Goal: Task Accomplishment & Management: Complete application form

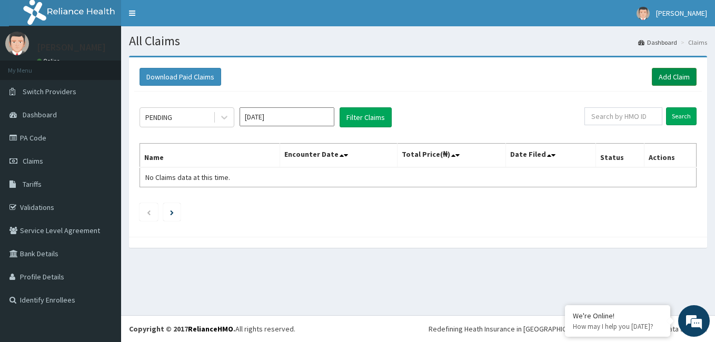
click at [678, 73] on link "Add Claim" at bounding box center [674, 77] width 45 height 18
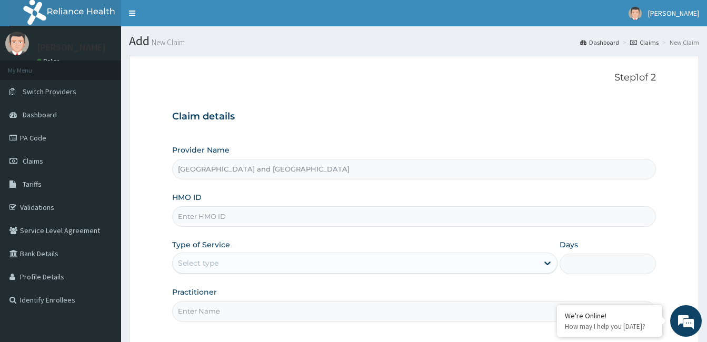
type input "[GEOGRAPHIC_DATA] and [GEOGRAPHIC_DATA]"
click at [254, 223] on input "HMO ID" at bounding box center [414, 216] width 484 height 21
type input "CVR/10048/A"
click at [231, 263] on div "Select type" at bounding box center [355, 263] width 365 height 17
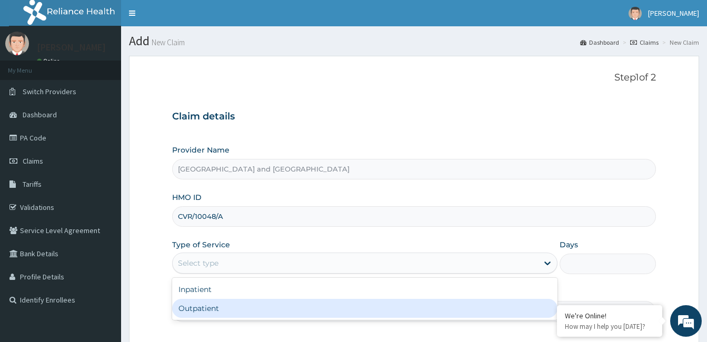
click at [191, 307] on div "Outpatient" at bounding box center [364, 308] width 385 height 19
type input "1"
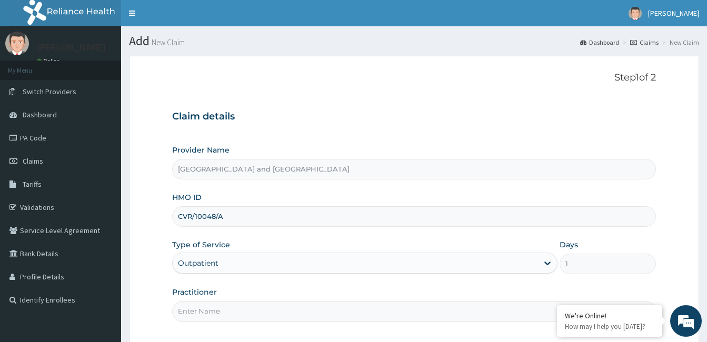
click at [191, 307] on input "Practitioner" at bounding box center [414, 311] width 484 height 21
type input "Dr Opeyemi"
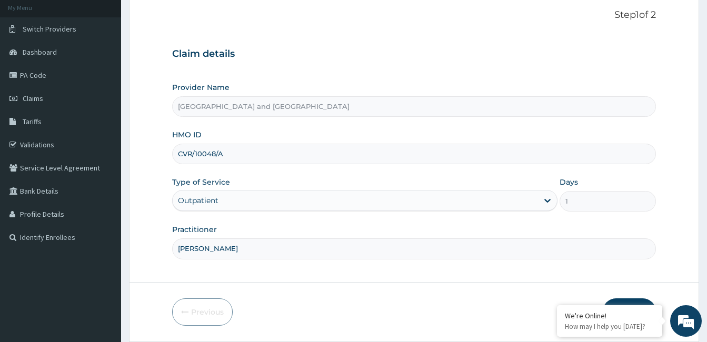
scroll to position [97, 0]
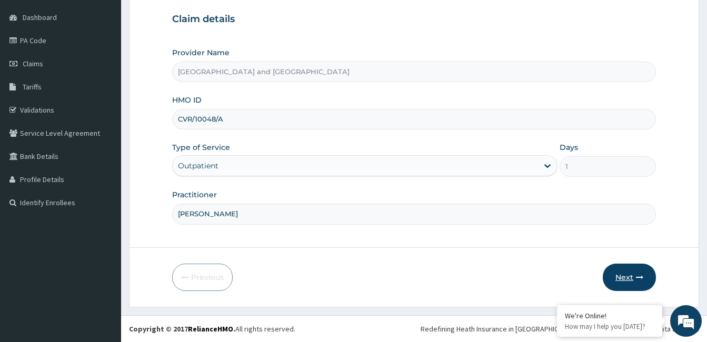
click at [644, 275] on button "Next" at bounding box center [629, 277] width 53 height 27
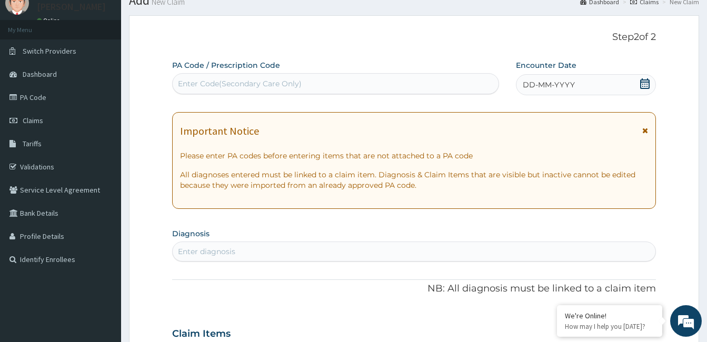
scroll to position [24, 0]
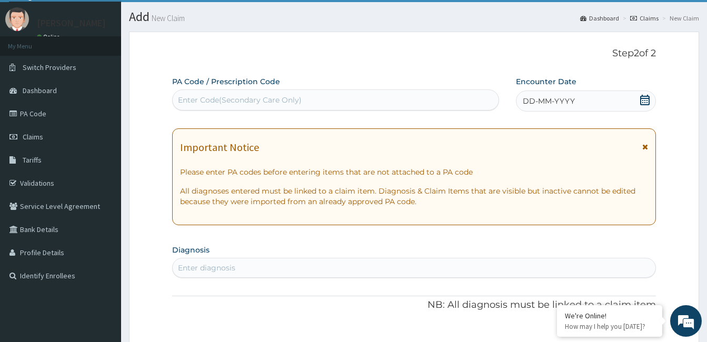
click at [648, 101] on icon at bounding box center [645, 100] width 11 height 11
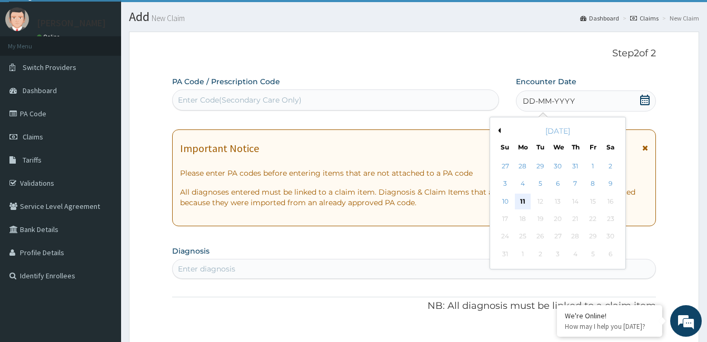
click at [525, 201] on div "11" at bounding box center [523, 202] width 16 height 16
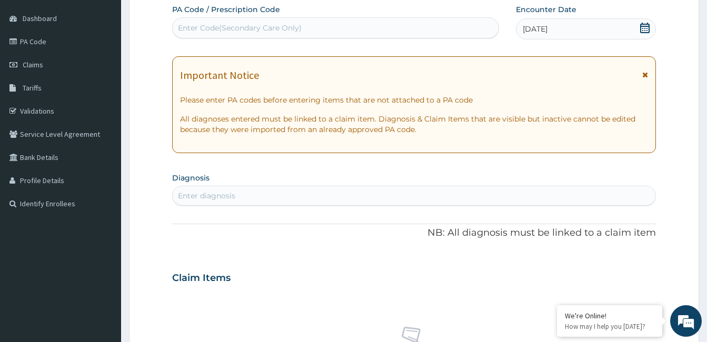
scroll to position [100, 0]
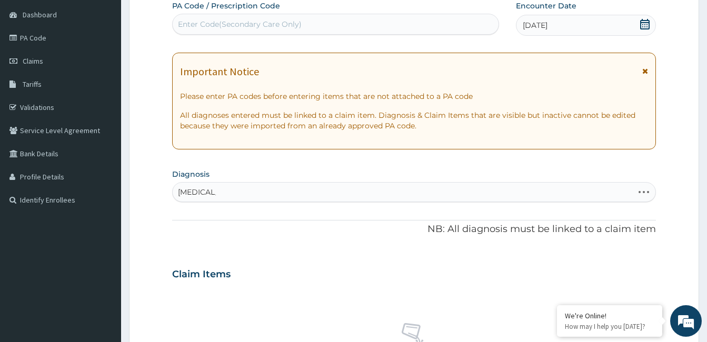
type input "MALARIA F"
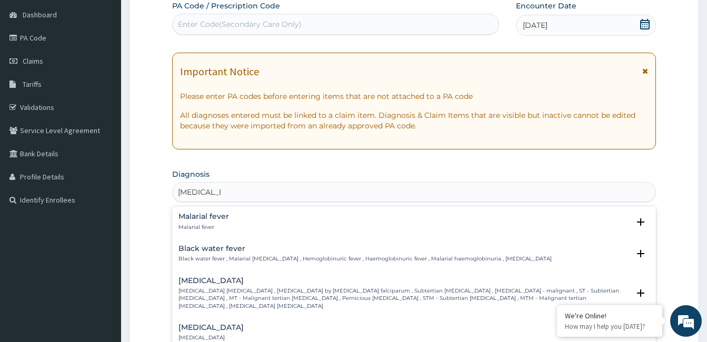
click at [199, 218] on h4 "Malarial fever" at bounding box center [203, 217] width 51 height 8
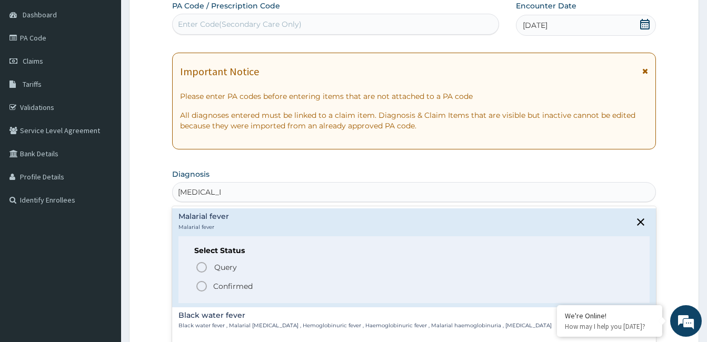
click at [216, 290] on p "Confirmed" at bounding box center [232, 286] width 39 height 11
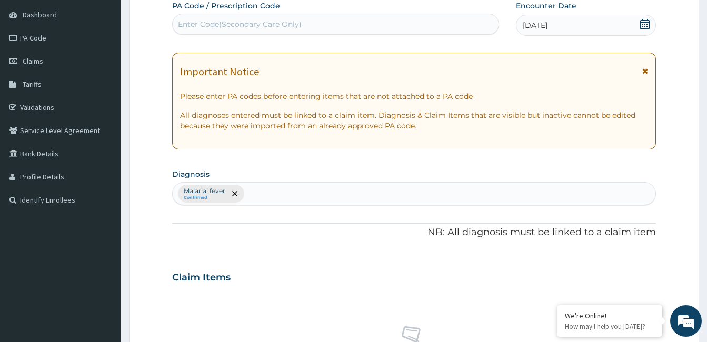
type input "J"
type input "RTI"
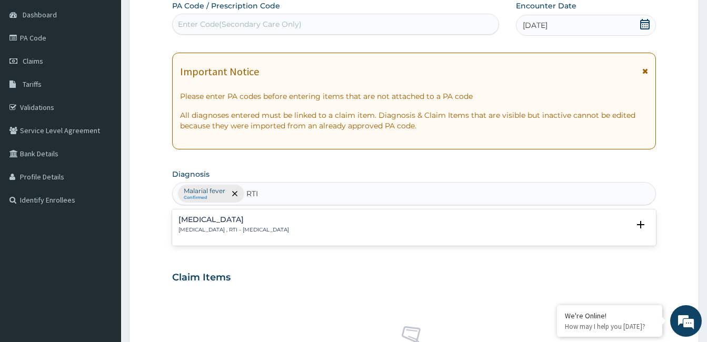
click at [278, 222] on h4 "Respiratory tract infection" at bounding box center [233, 220] width 111 height 8
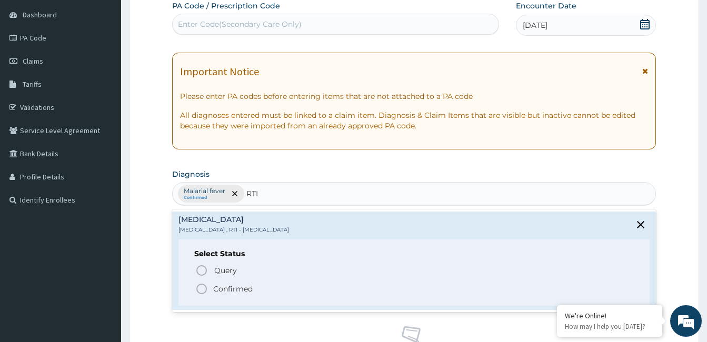
click at [242, 290] on p "Confirmed" at bounding box center [232, 289] width 39 height 11
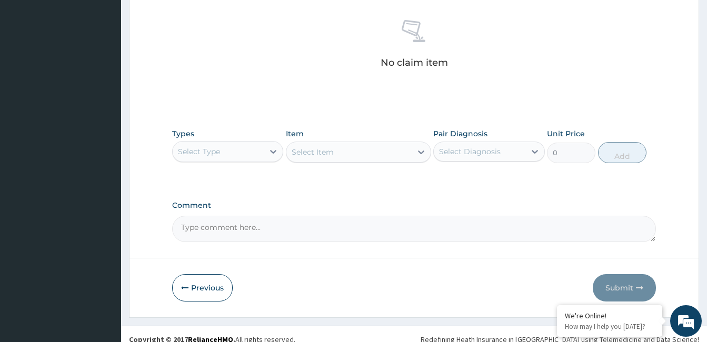
scroll to position [417, 0]
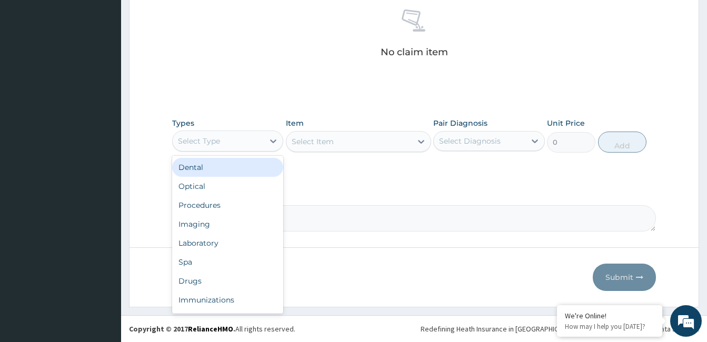
click at [249, 209] on div "Procedures" at bounding box center [227, 205] width 111 height 19
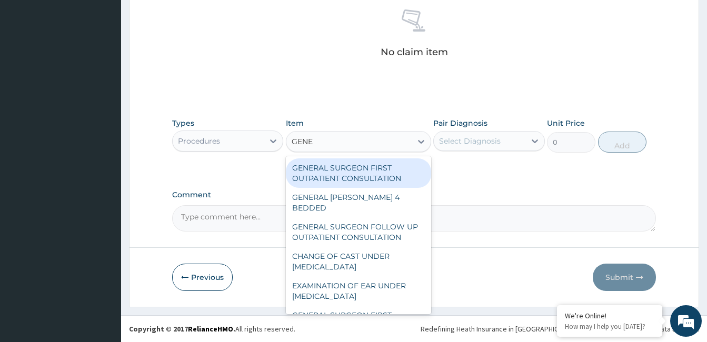
type input "GENER"
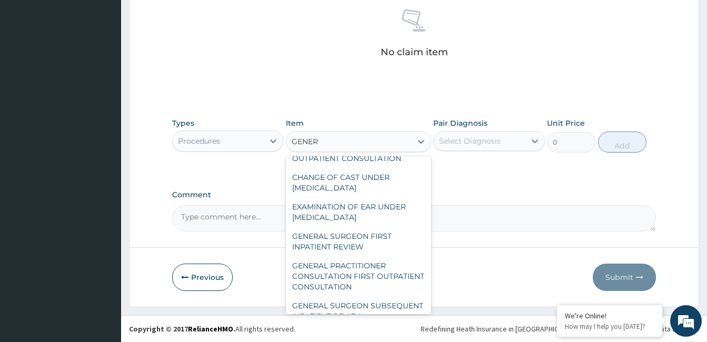
scroll to position [152, 0]
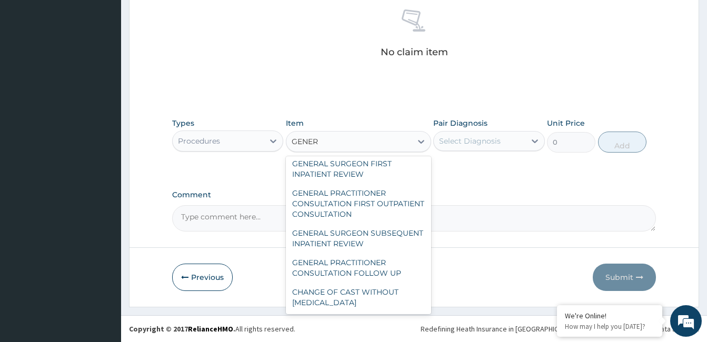
click at [384, 188] on div "GENERAL PRACTITIONER CONSULTATION FIRST OUTPATIENT CONSULTATION" at bounding box center [358, 204] width 145 height 40
type input "3547.5"
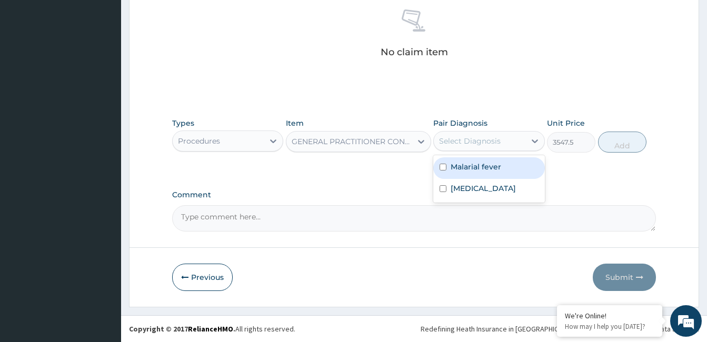
click at [477, 171] on label "Malarial fever" at bounding box center [476, 167] width 51 height 11
checkbox input "true"
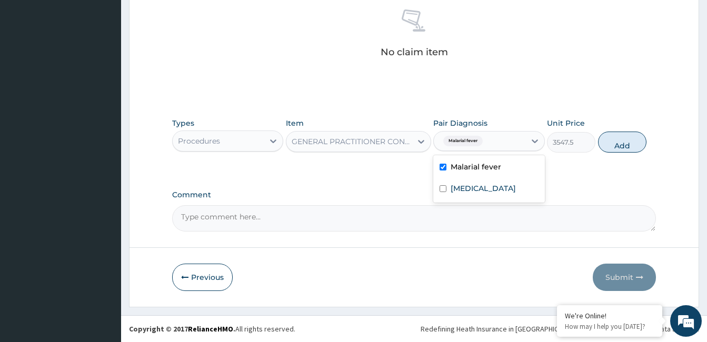
click at [481, 194] on label "Respiratory tract infection" at bounding box center [483, 188] width 65 height 11
checkbox input "true"
click at [617, 147] on button "Add" at bounding box center [622, 142] width 48 height 21
type input "0"
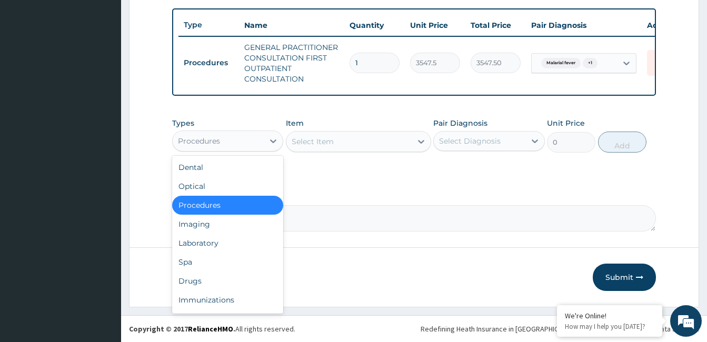
click at [226, 249] on div "Laboratory" at bounding box center [227, 243] width 111 height 19
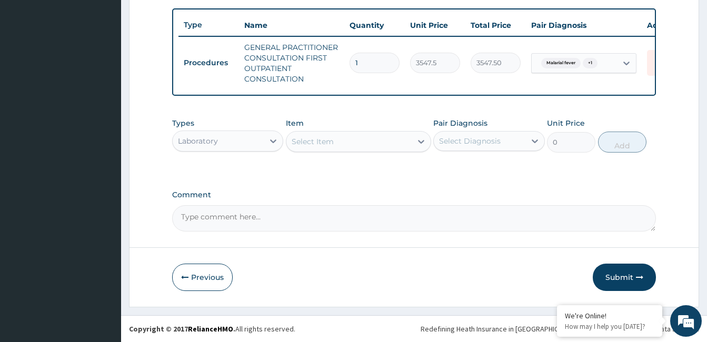
click at [329, 144] on div "Select Item" at bounding box center [313, 141] width 42 height 11
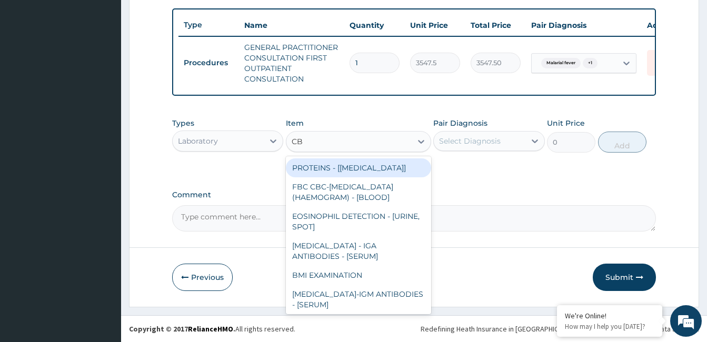
type input "CBC"
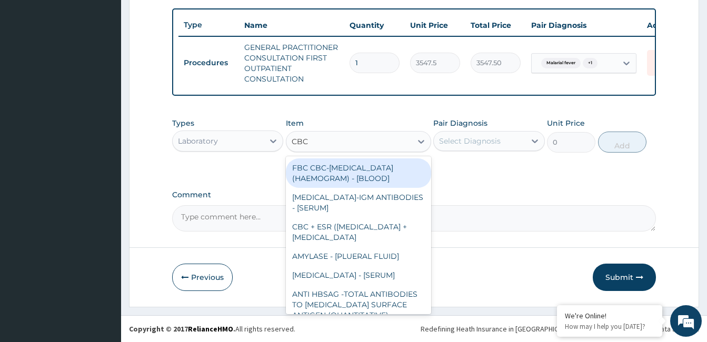
click at [356, 173] on div "FBC CBC-COMPLETE BLOOD COUNT (HAEMOGRAM) - [BLOOD]" at bounding box center [358, 172] width 145 height 29
type input "4300"
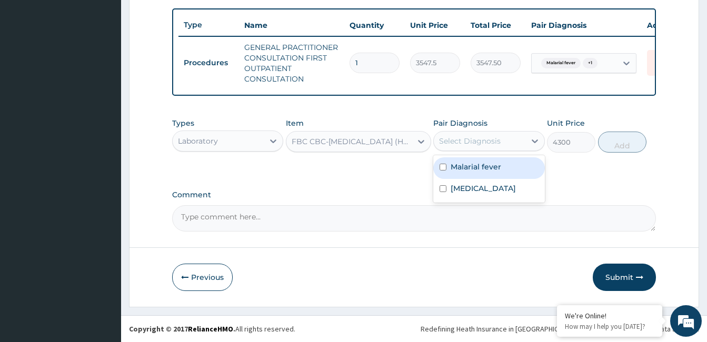
click at [486, 190] on label "Respiratory tract infection" at bounding box center [483, 188] width 65 height 11
click at [498, 184] on label "Respiratory tract infection" at bounding box center [483, 188] width 65 height 11
checkbox input "false"
click at [486, 188] on label "Respiratory tract infection" at bounding box center [483, 188] width 65 height 11
checkbox input "true"
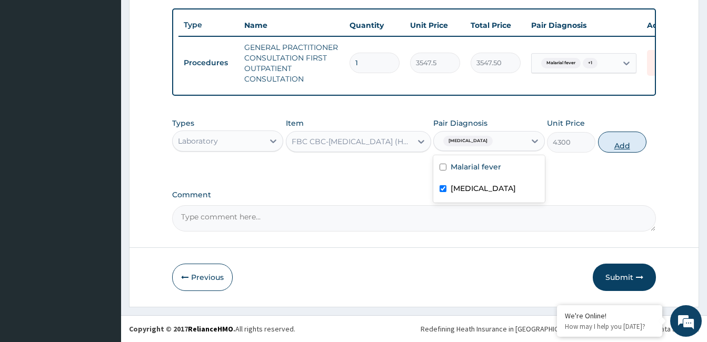
click at [623, 142] on button "Add" at bounding box center [622, 142] width 48 height 21
type input "0"
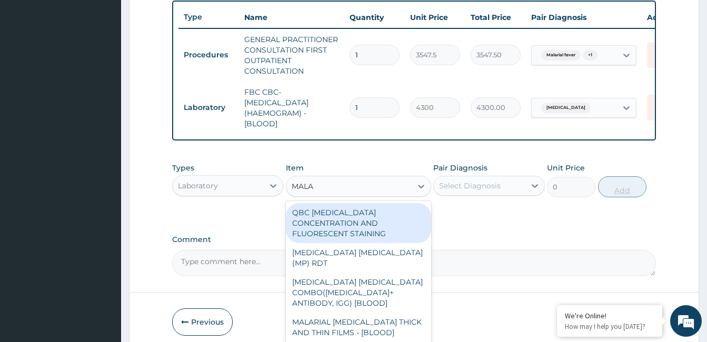
type input "MALA"
click at [451, 272] on textarea "Comment" at bounding box center [414, 263] width 484 height 26
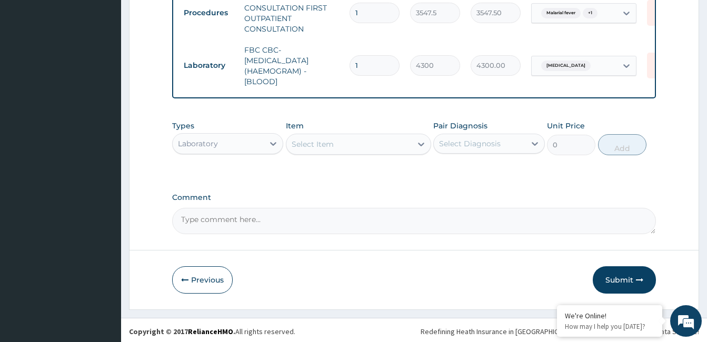
scroll to position [439, 0]
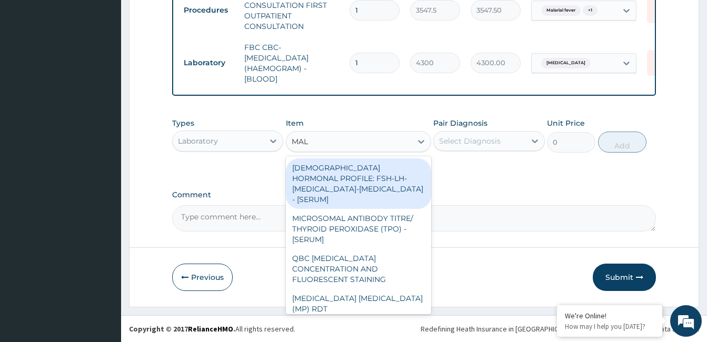
type input "MALA"
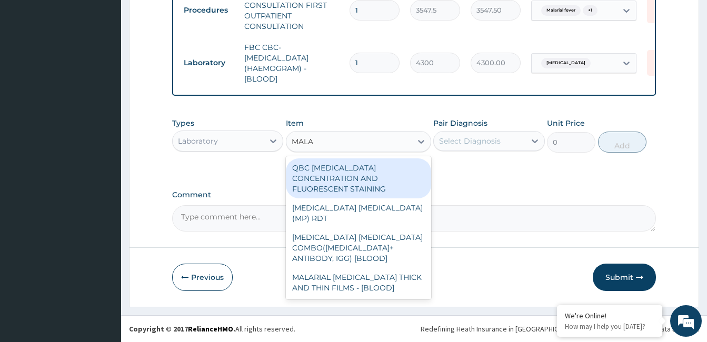
click at [382, 268] on div "MALARIAL PARASITE THICK AND THIN FILMS - [BLOOD]" at bounding box center [358, 282] width 145 height 29
type input "1612.5"
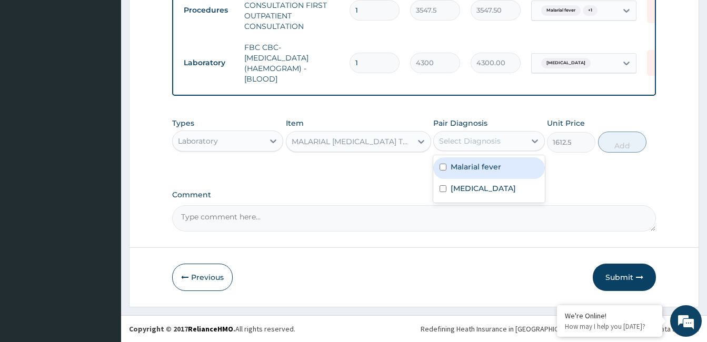
click at [483, 172] on label "Malarial fever" at bounding box center [476, 167] width 51 height 11
checkbox input "true"
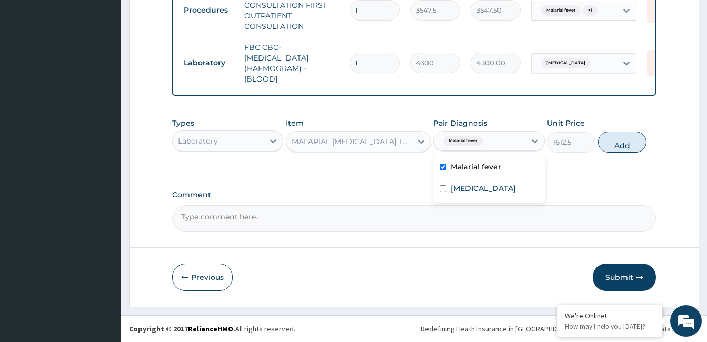
click at [629, 148] on button "Add" at bounding box center [622, 142] width 48 height 21
type input "0"
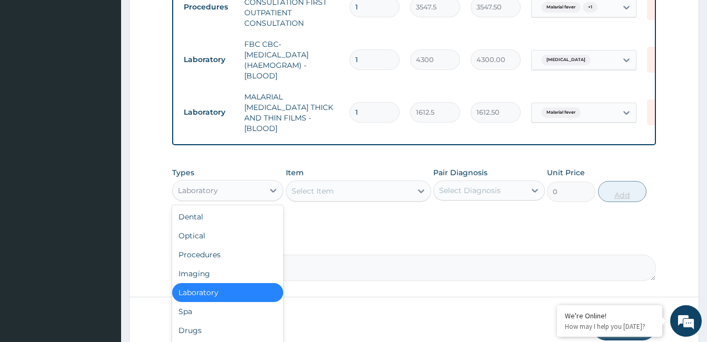
scroll to position [36, 0]
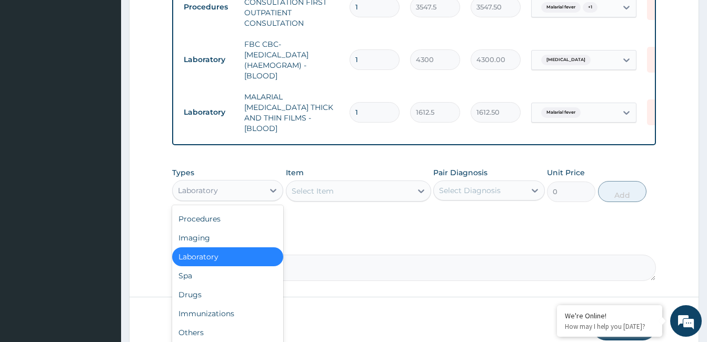
click at [226, 292] on div "Drugs" at bounding box center [227, 294] width 111 height 19
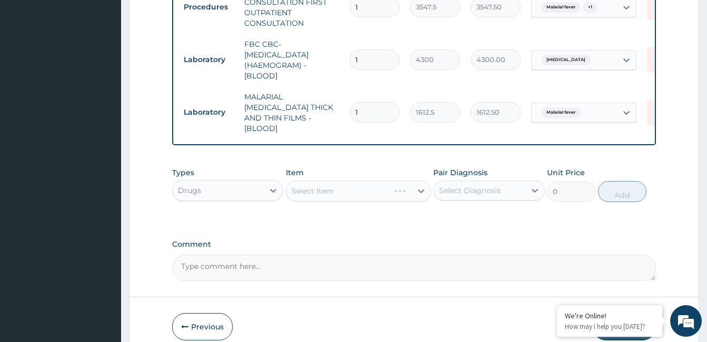
click at [344, 200] on div "Types option Drugs, selected. Select is focused ,type to refine list, press Dow…" at bounding box center [414, 184] width 484 height 45
click at [364, 183] on div "Select Item" at bounding box center [358, 191] width 145 height 21
click at [357, 188] on div "Select Item" at bounding box center [358, 191] width 145 height 21
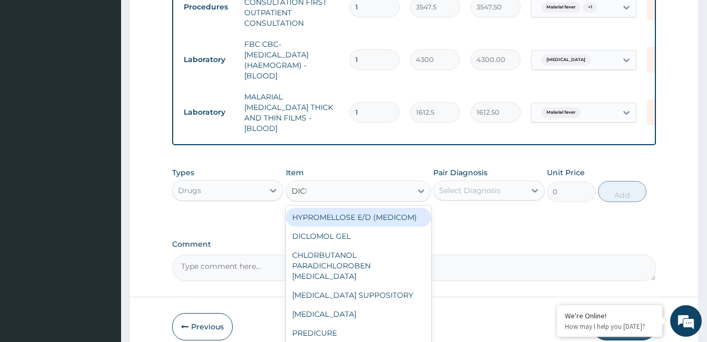
type input "DICLO"
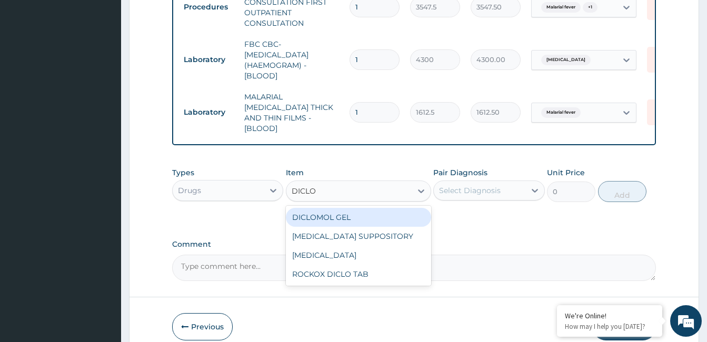
click at [356, 249] on div "DICLOFENAC" at bounding box center [358, 255] width 145 height 19
type input "591.25"
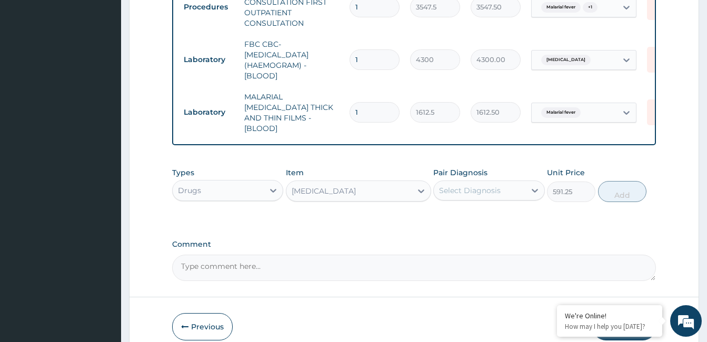
click at [495, 172] on div "Pair Diagnosis Select Diagnosis" at bounding box center [488, 184] width 111 height 35
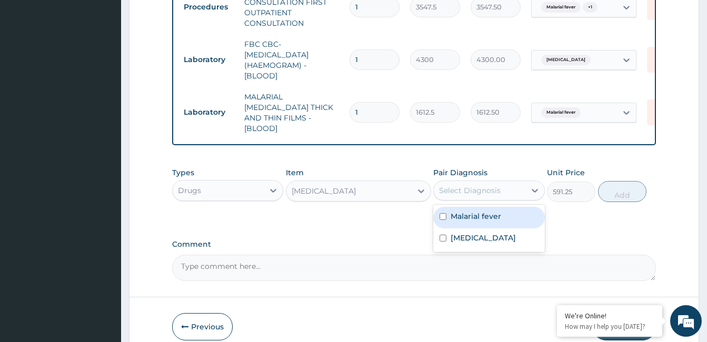
click at [480, 218] on label "Malarial fever" at bounding box center [476, 216] width 51 height 11
checkbox input "true"
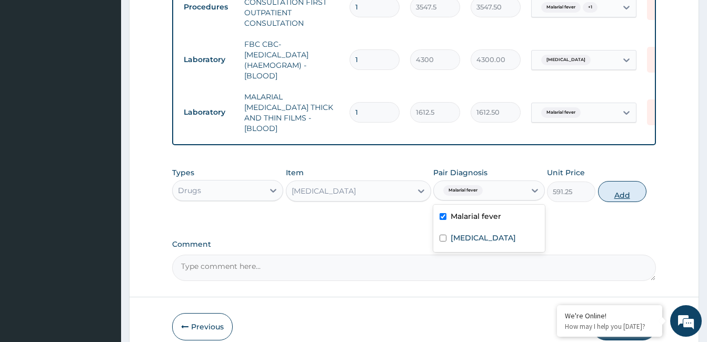
click at [628, 198] on button "Add" at bounding box center [622, 191] width 48 height 21
type input "0"
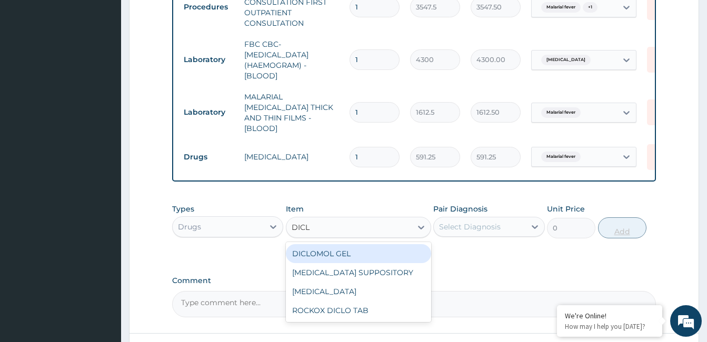
type input "DICLO"
click at [361, 309] on div "ROCKOX DICLO TAB" at bounding box center [358, 310] width 145 height 19
type input "82.7750015258789"
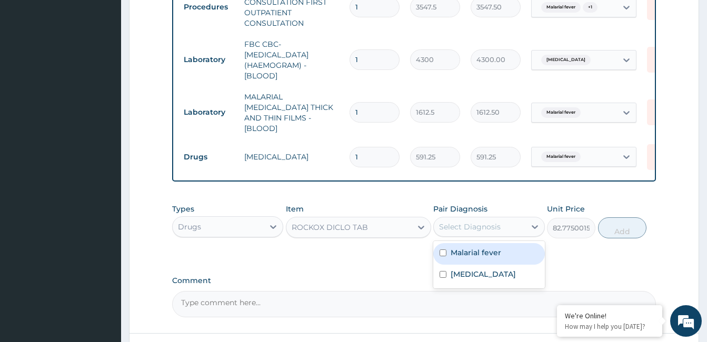
click at [481, 247] on label "Malarial fever" at bounding box center [476, 252] width 51 height 11
checkbox input "true"
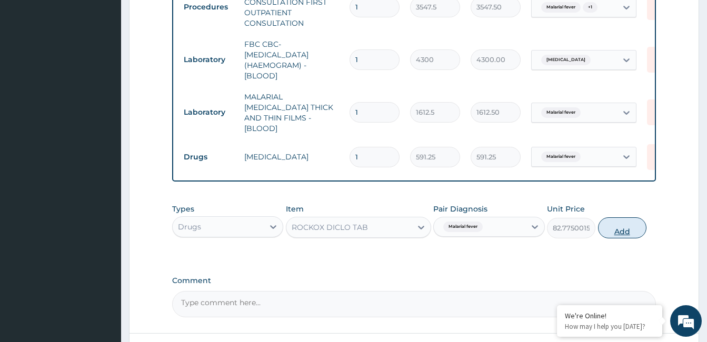
click at [629, 232] on button "Add" at bounding box center [622, 227] width 48 height 21
type input "0"
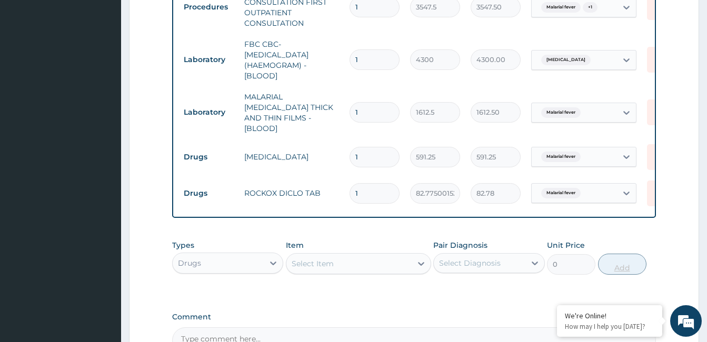
type input "10"
type input "827.75"
type input "10"
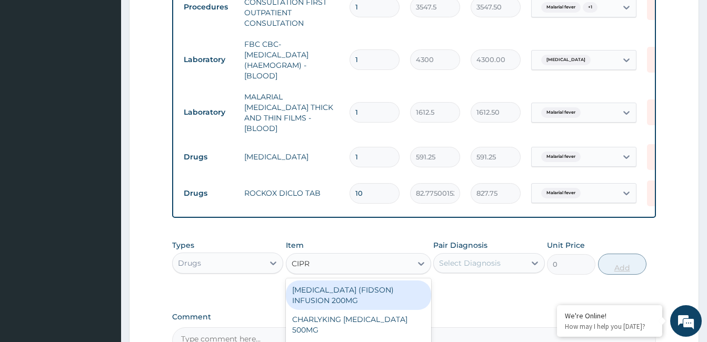
type input "CIPRO"
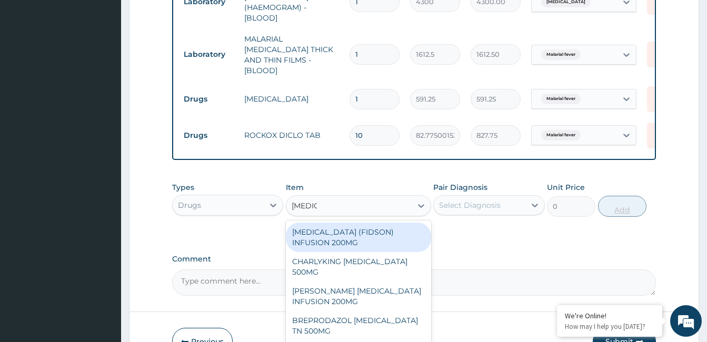
scroll to position [529, 0]
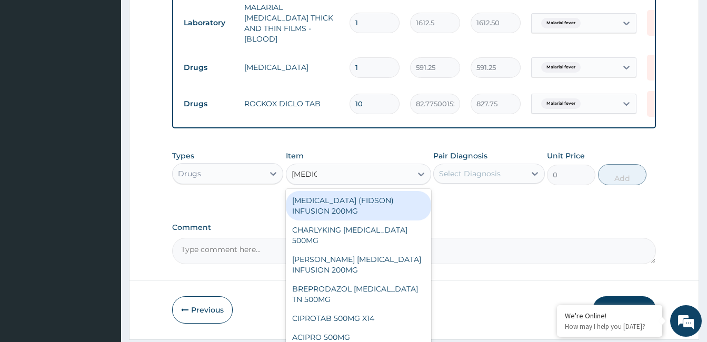
click at [369, 224] on div "CHARLYKING CIPROFLOXACIN 500MG" at bounding box center [358, 235] width 145 height 29
type input "177.375"
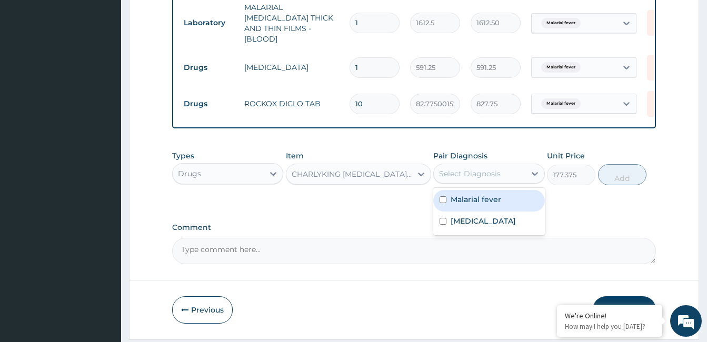
click at [476, 226] on label "Respiratory tract infection" at bounding box center [483, 221] width 65 height 11
checkbox input "true"
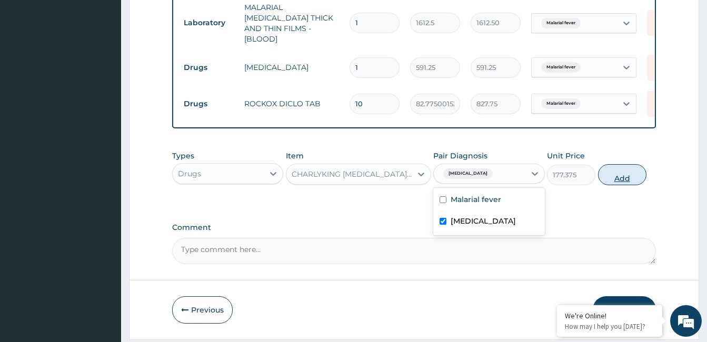
click at [632, 168] on button "Add" at bounding box center [622, 174] width 48 height 21
type input "0"
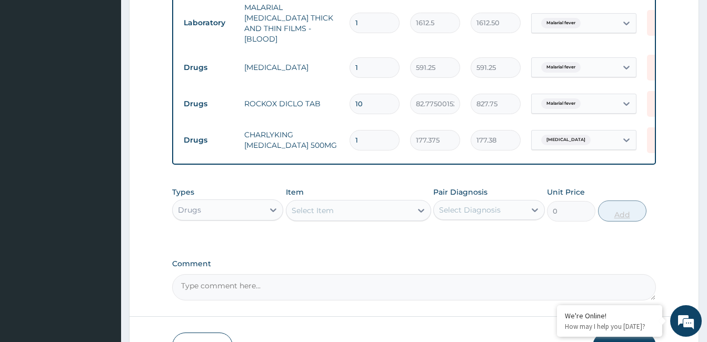
type input "10"
type input "1773.75"
type input "10"
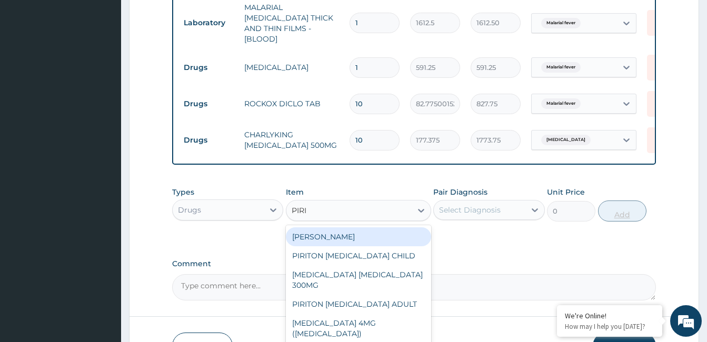
type input "PIRIT"
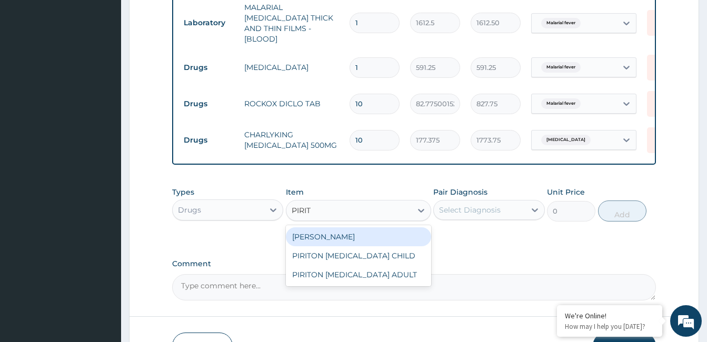
click at [360, 236] on div "PIRITON TAB EVANS" at bounding box center [358, 236] width 145 height 19
type input "23.64999961853027"
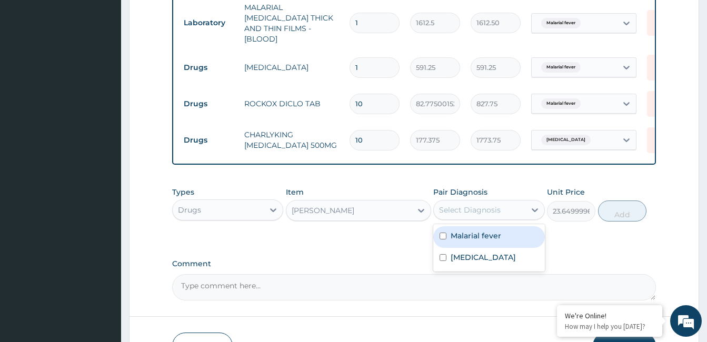
click at [473, 259] on label "Respiratory tract infection" at bounding box center [483, 257] width 65 height 11
checkbox input "true"
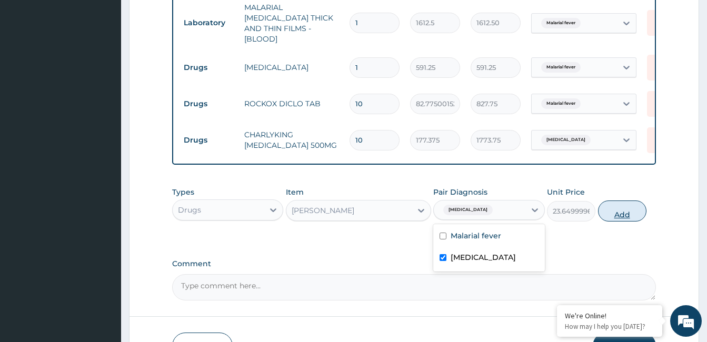
click at [630, 206] on button "Add" at bounding box center [622, 211] width 48 height 21
type input "0"
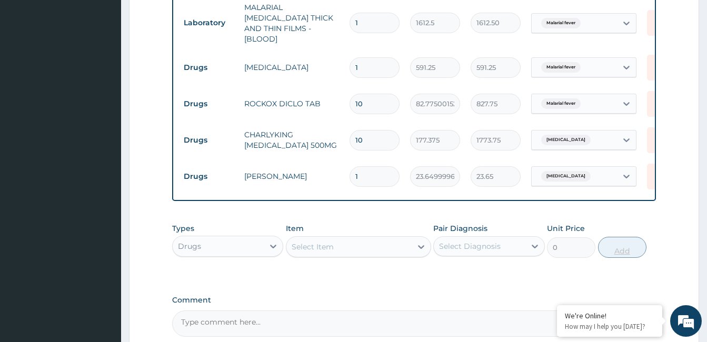
type input "10"
type input "236.50"
type input "10"
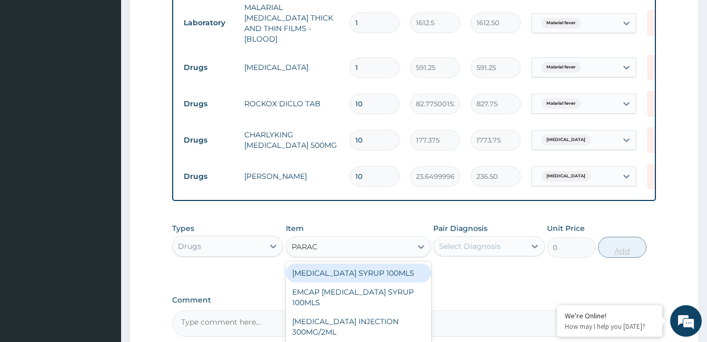
type input "PARACE"
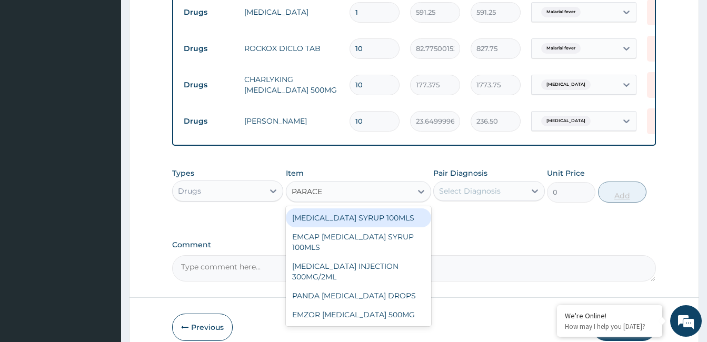
scroll to position [584, 0]
click at [354, 307] on div "EMZOR PARACETAMOL 500MG" at bounding box center [358, 314] width 145 height 19
type input "23.64999961853027"
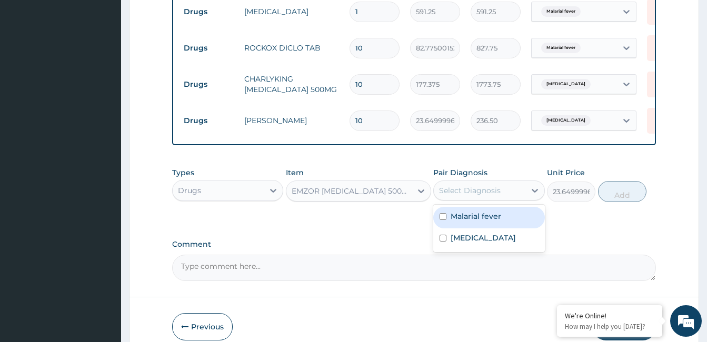
click at [475, 212] on label "Malarial fever" at bounding box center [476, 216] width 51 height 11
click at [482, 207] on div "Malarial fever" at bounding box center [488, 218] width 111 height 22
checkbox input "false"
click at [478, 213] on label "Malarial fever" at bounding box center [476, 216] width 51 height 11
checkbox input "true"
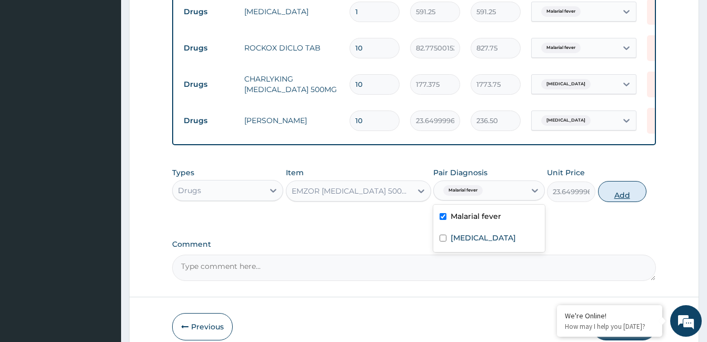
click at [600, 187] on button "Add" at bounding box center [622, 191] width 48 height 21
type input "0"
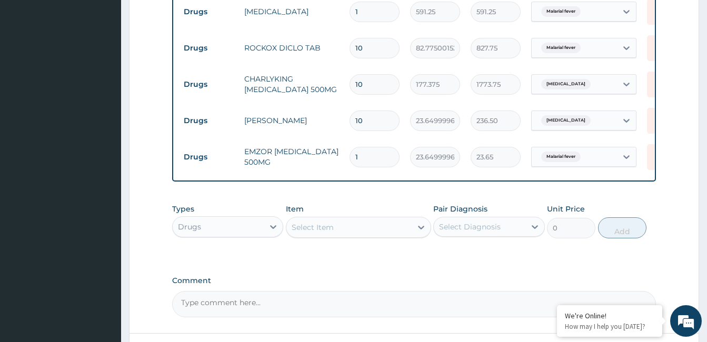
click at [381, 147] on input "1" at bounding box center [375, 157] width 50 height 21
type input "18"
type input "425.70"
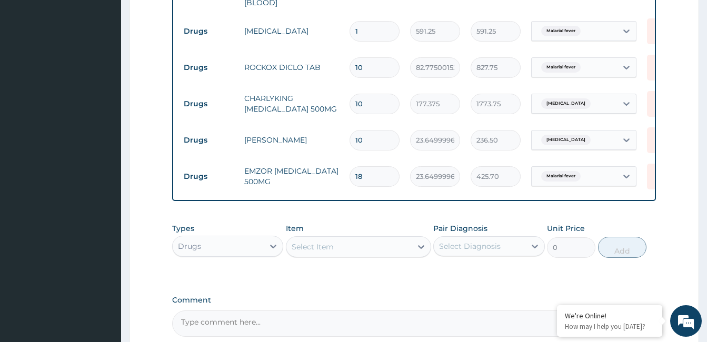
scroll to position [567, 0]
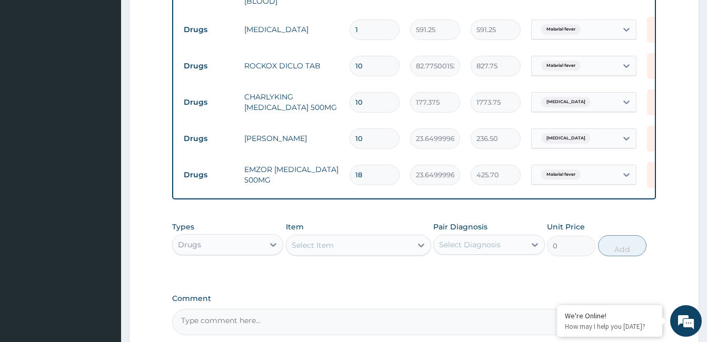
type input "18"
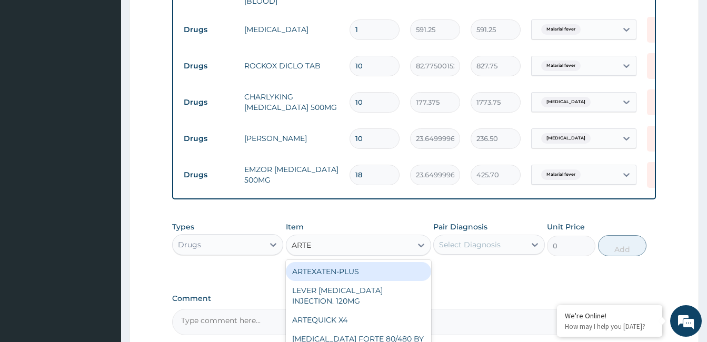
type input "ARTEM"
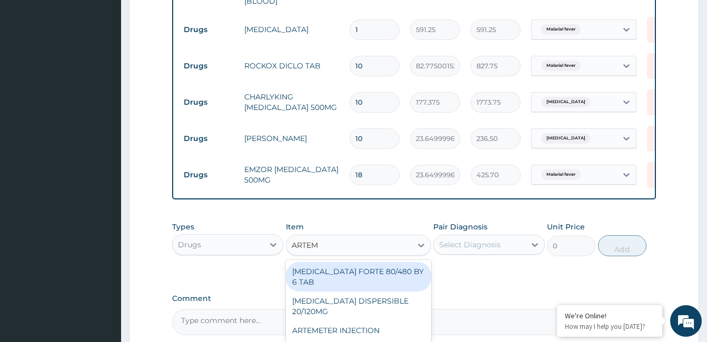
click at [367, 321] on div "ARTEMETER INJECTION" at bounding box center [358, 330] width 145 height 19
type input "946"
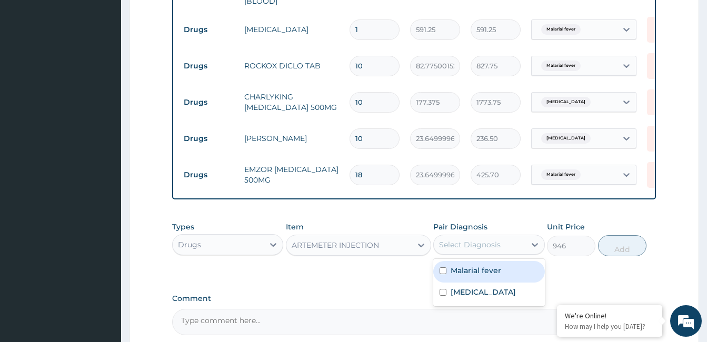
click at [485, 265] on label "Malarial fever" at bounding box center [476, 270] width 51 height 11
checkbox input "true"
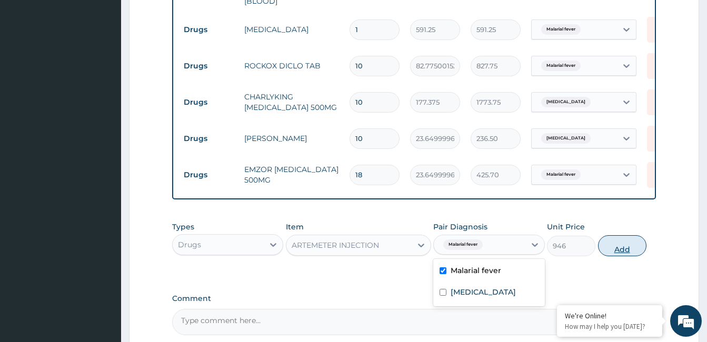
click at [628, 245] on button "Add" at bounding box center [622, 245] width 48 height 21
type input "0"
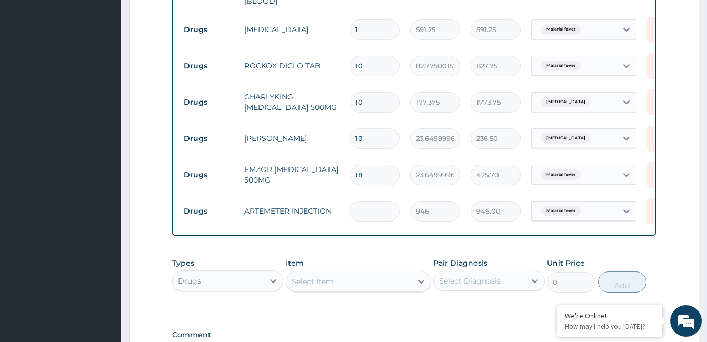
type input "0.00"
type input "6"
type input "5676.00"
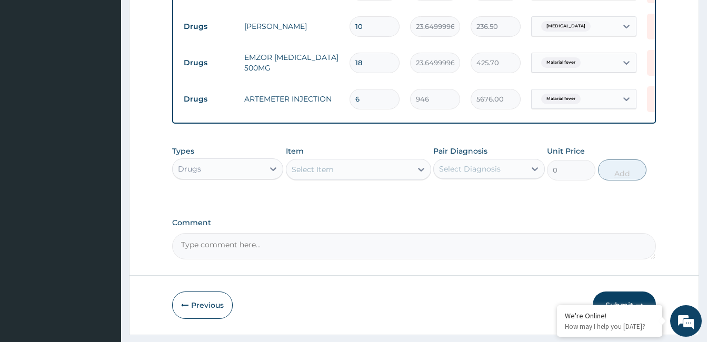
scroll to position [704, 0]
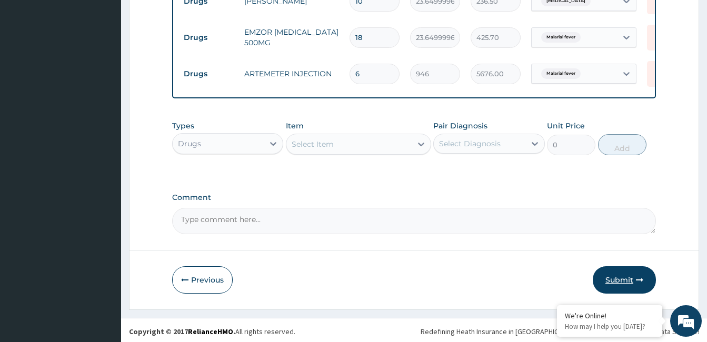
click at [621, 271] on button "Submit" at bounding box center [624, 279] width 63 height 27
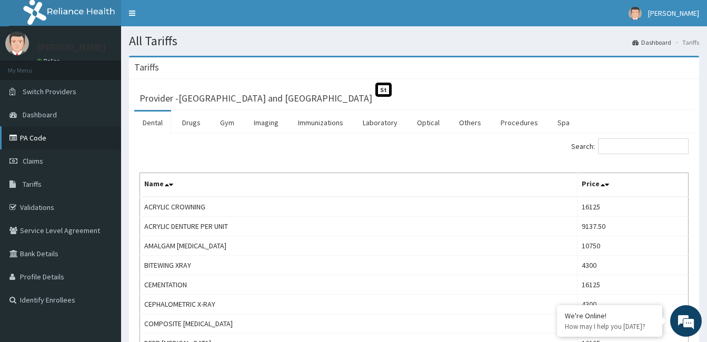
drag, startPoint x: 44, startPoint y: 139, endPoint x: 29, endPoint y: 134, distance: 15.7
click at [29, 134] on link "PA Code" at bounding box center [60, 137] width 121 height 23
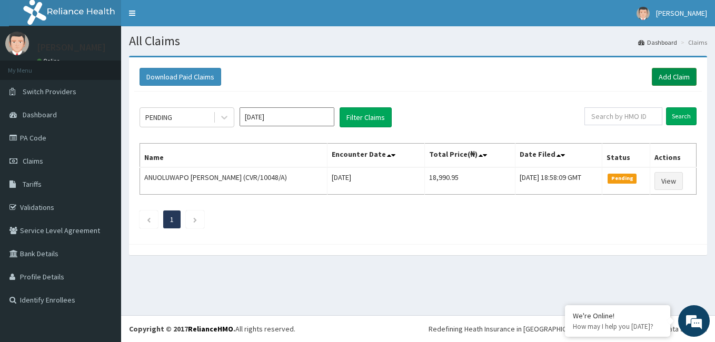
click at [680, 77] on link "Add Claim" at bounding box center [674, 77] width 45 height 18
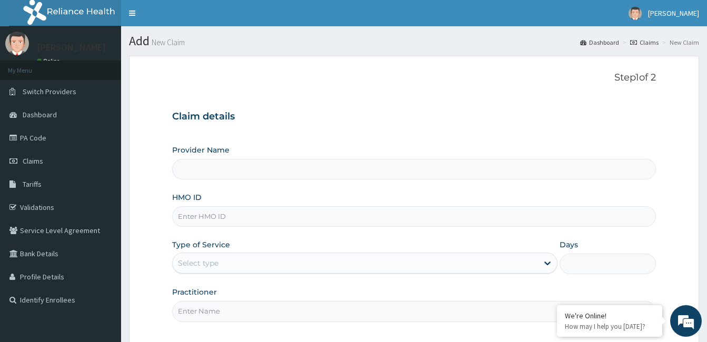
type input "[GEOGRAPHIC_DATA] and [GEOGRAPHIC_DATA]"
click at [226, 216] on input "HMO ID" at bounding box center [414, 216] width 484 height 21
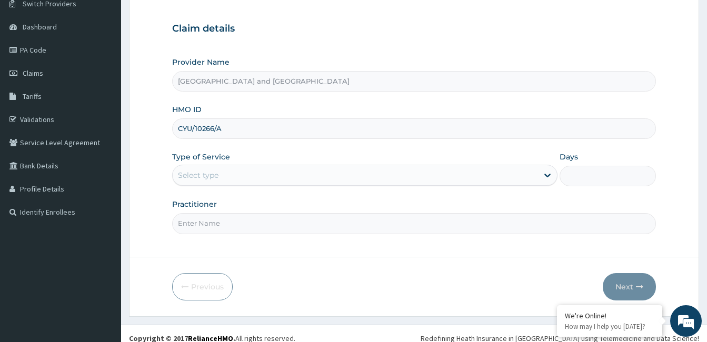
scroll to position [97, 0]
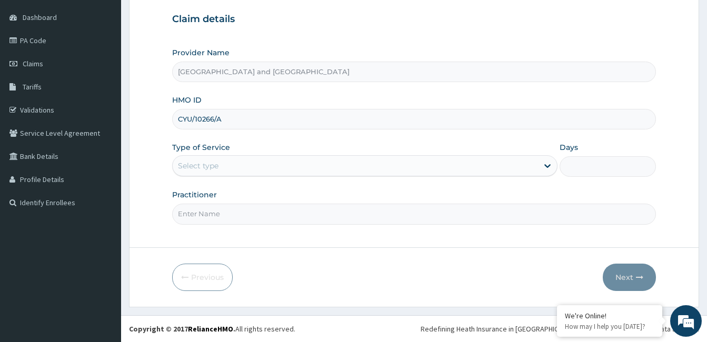
type input "CYU/10266/A"
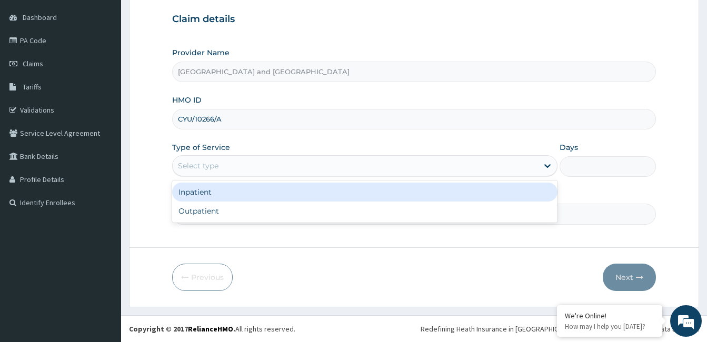
click at [215, 211] on div "Outpatient" at bounding box center [364, 211] width 385 height 19
type input "1"
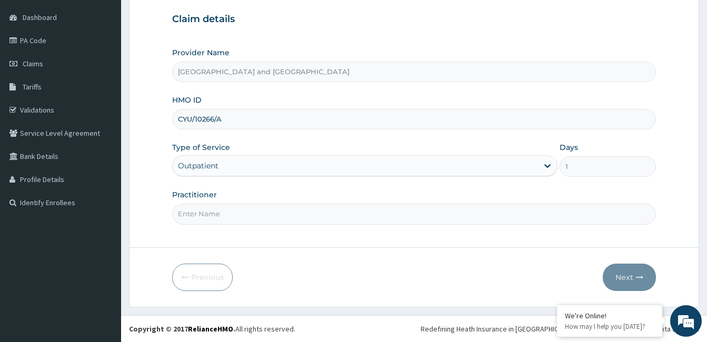
click at [235, 218] on input "Practitioner" at bounding box center [414, 214] width 484 height 21
type input "Dr Opeyemi"
click at [624, 277] on button "Next" at bounding box center [629, 277] width 53 height 27
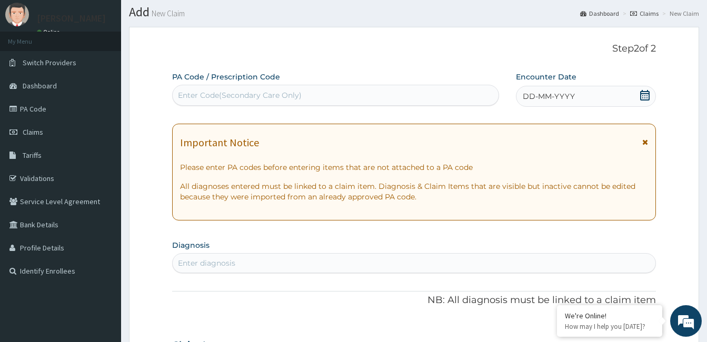
scroll to position [24, 0]
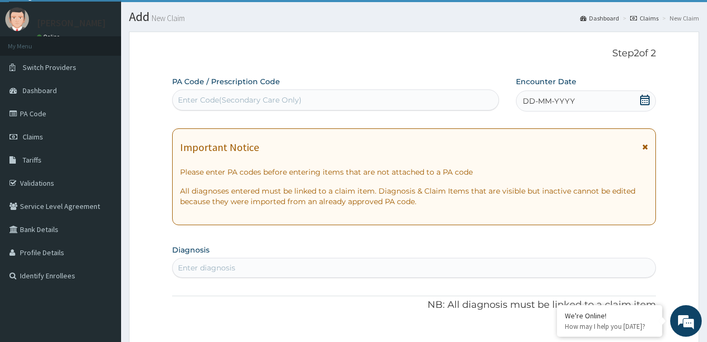
click at [643, 101] on icon at bounding box center [644, 100] width 9 height 11
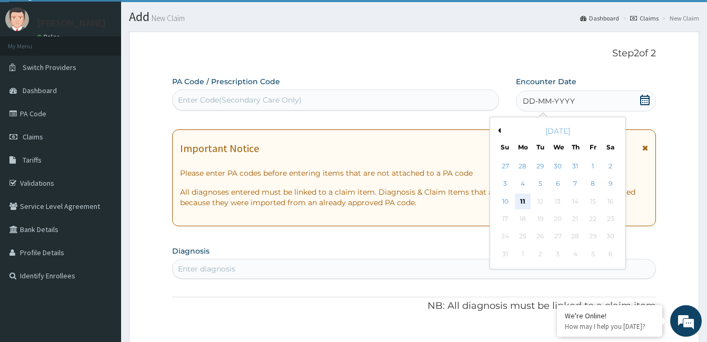
click at [527, 201] on div "11" at bounding box center [523, 202] width 16 height 16
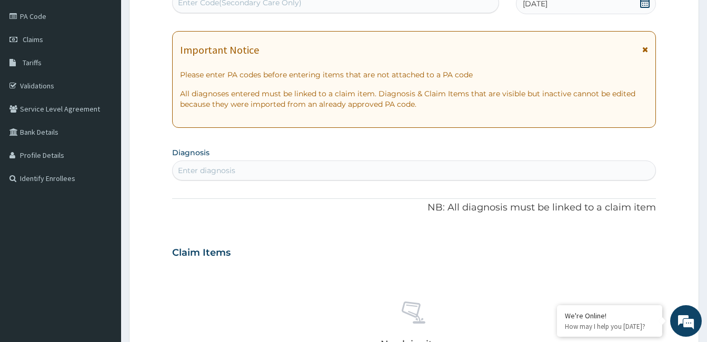
scroll to position [125, 0]
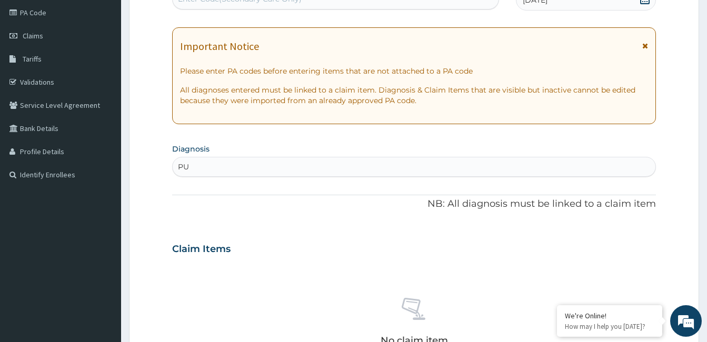
type input "PUD"
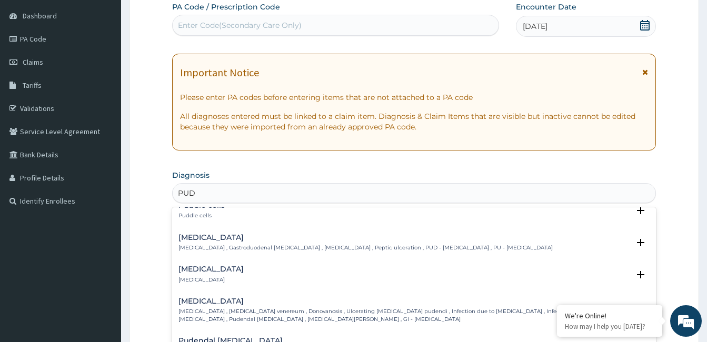
scroll to position [45, 0]
click at [286, 247] on p "Peptic ulcer , Gastroduodenal ulcer , Peptic ulcer disease , Peptic ulceration …" at bounding box center [365, 247] width 374 height 7
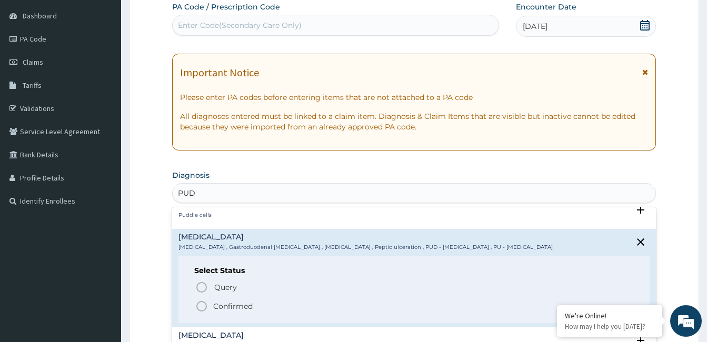
click at [234, 306] on p "Confirmed" at bounding box center [232, 306] width 39 height 11
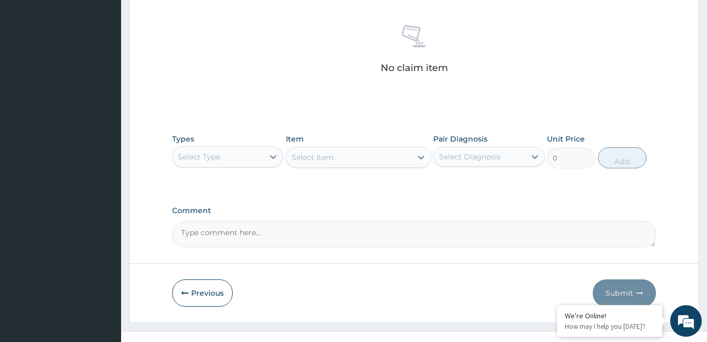
scroll to position [417, 0]
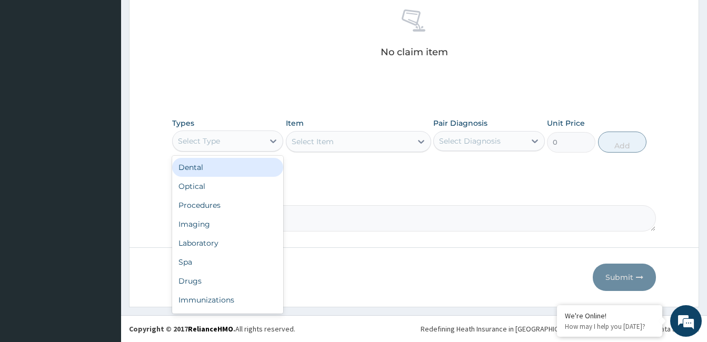
click at [226, 208] on div "Procedures" at bounding box center [227, 205] width 111 height 19
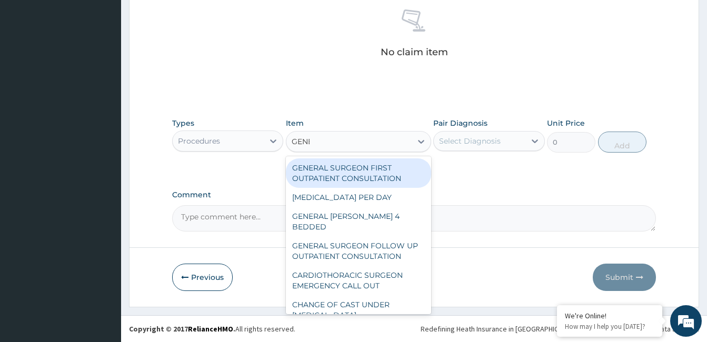
type input "GENER"
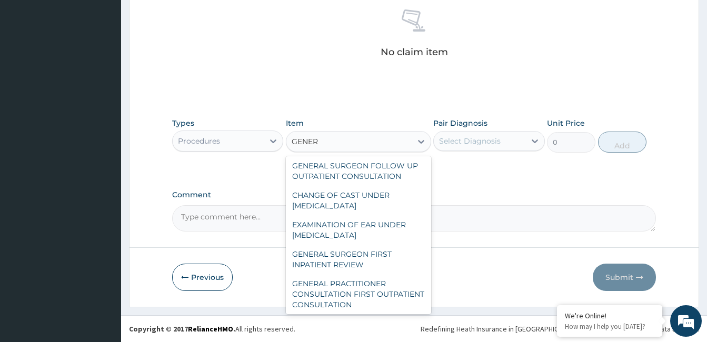
scroll to position [65, 0]
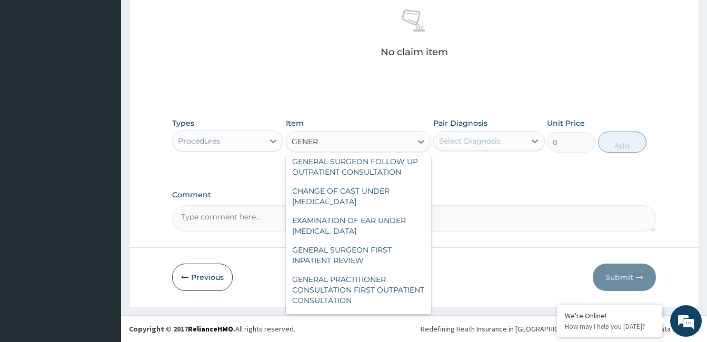
click at [369, 277] on div "GENERAL PRACTITIONER CONSULTATION FIRST OUTPATIENT CONSULTATION" at bounding box center [358, 290] width 145 height 40
type input "3547.5"
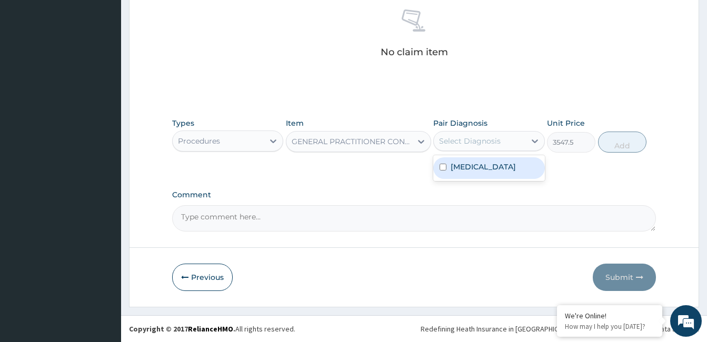
click at [469, 170] on label "Peptic ulcer" at bounding box center [483, 167] width 65 height 11
checkbox input "true"
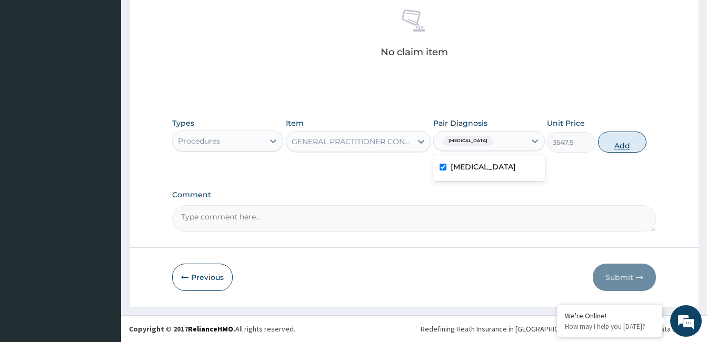
click at [628, 142] on button "Add" at bounding box center [622, 142] width 48 height 21
type input "0"
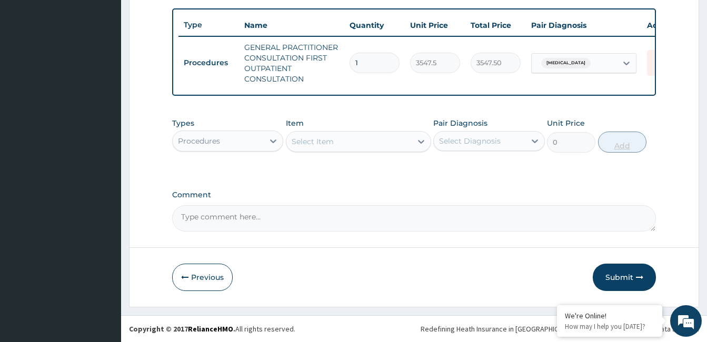
scroll to position [391, 0]
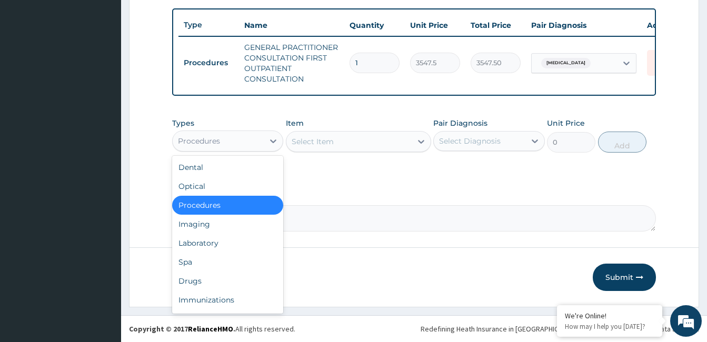
click at [216, 286] on div "Drugs" at bounding box center [227, 281] width 111 height 19
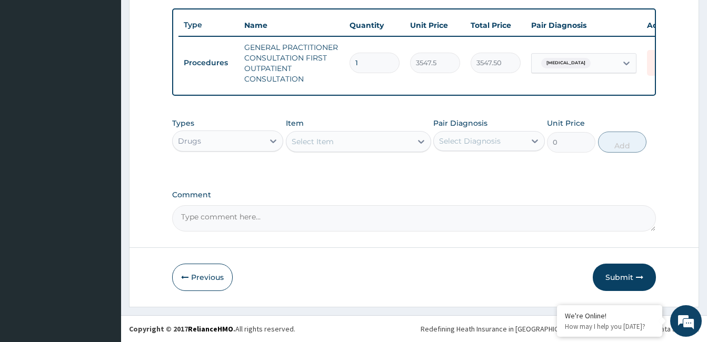
click at [343, 140] on div "Select Item" at bounding box center [348, 141] width 125 height 17
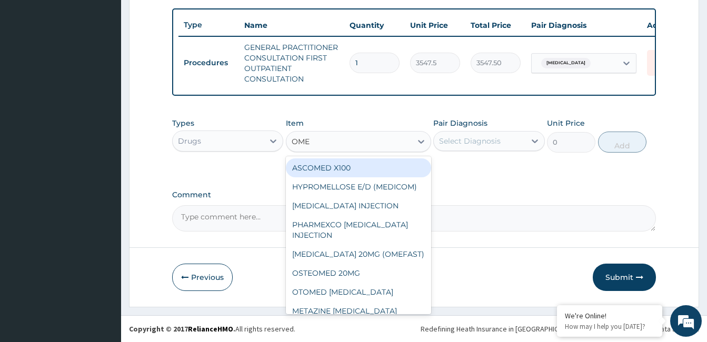
type input "OMEP"
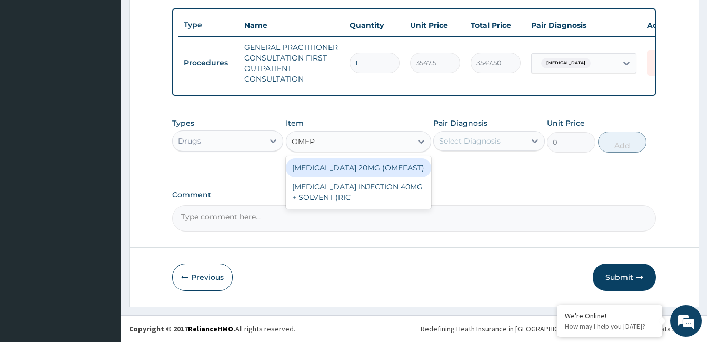
click at [369, 169] on div "OMEPRAZOLE 20MG (OMEFAST)" at bounding box center [358, 167] width 145 height 19
type input "82.7750015258789"
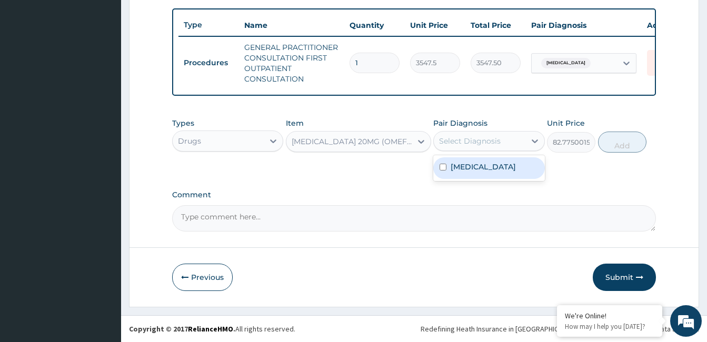
click at [489, 165] on label "Peptic ulcer" at bounding box center [483, 167] width 65 height 11
checkbox input "true"
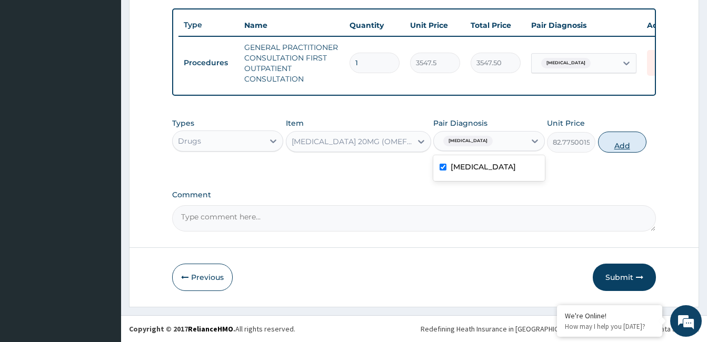
click at [625, 141] on button "Add" at bounding box center [622, 142] width 48 height 21
type input "0"
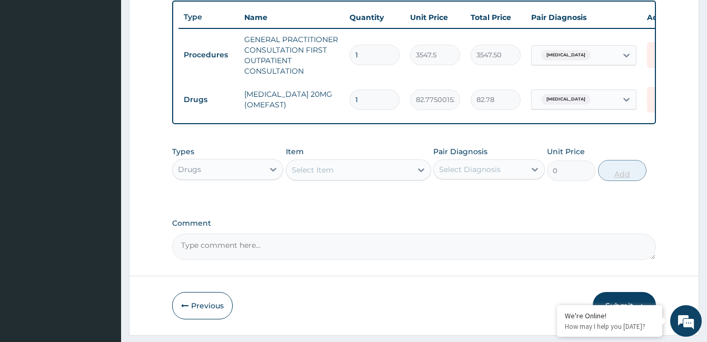
type input "14"
type input "1158.85"
type input "14"
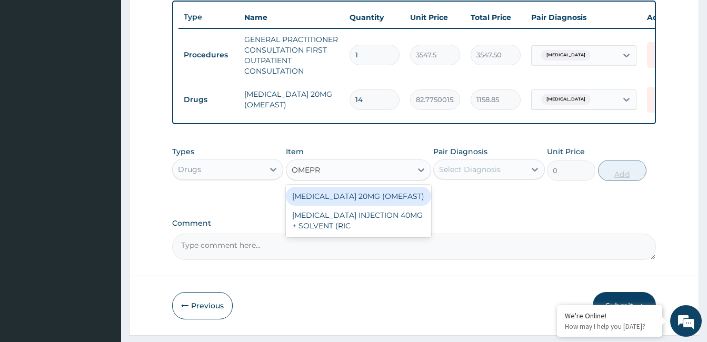
type input "OMEPRA"
click at [349, 225] on div "OMEPRAZOLE INJECTION 40MG + SOLVENT (RIC" at bounding box center [358, 220] width 145 height 29
type input "1537.25"
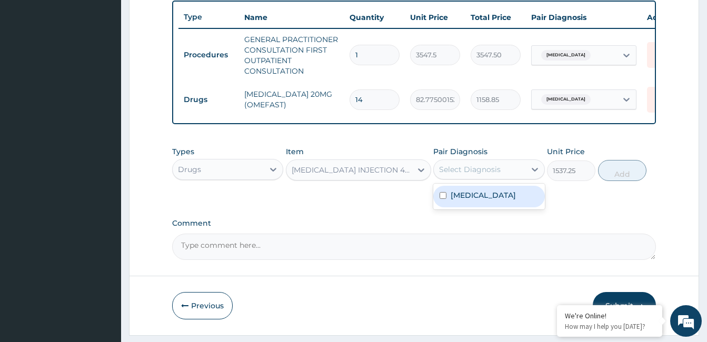
click at [469, 201] on label "Peptic ulcer" at bounding box center [483, 195] width 65 height 11
checkbox input "true"
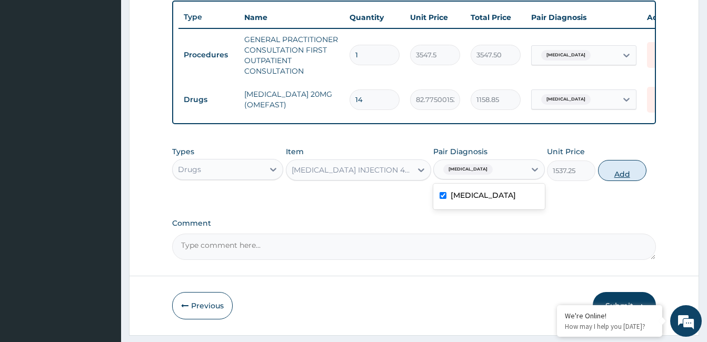
click at [623, 177] on button "Add" at bounding box center [622, 170] width 48 height 21
type input "0"
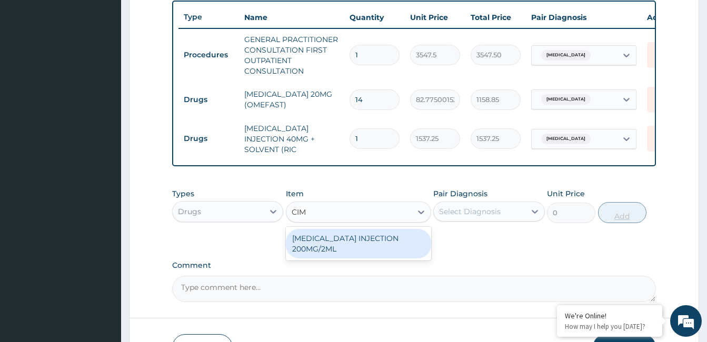
type input "CIME"
click at [334, 257] on div "CIMETIDINE INJECTION 200MG/2ML" at bounding box center [358, 243] width 145 height 29
type input "650.375"
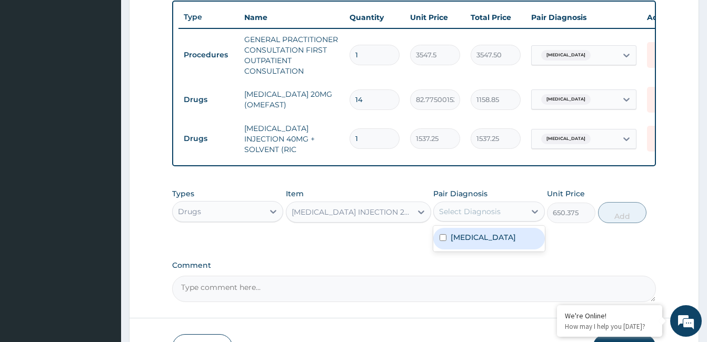
click at [478, 243] on label "Peptic ulcer" at bounding box center [483, 237] width 65 height 11
checkbox input "true"
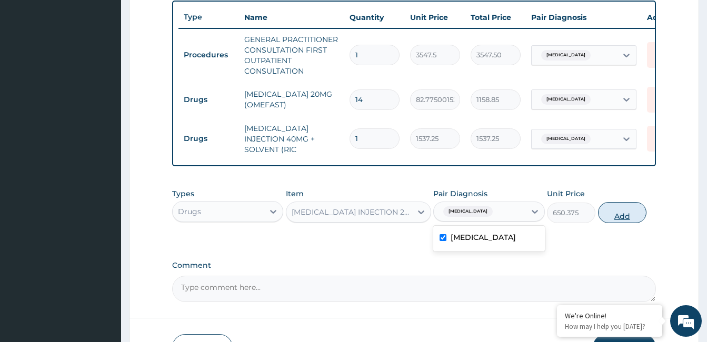
click at [614, 221] on button "Add" at bounding box center [622, 212] width 48 height 21
type input "0"
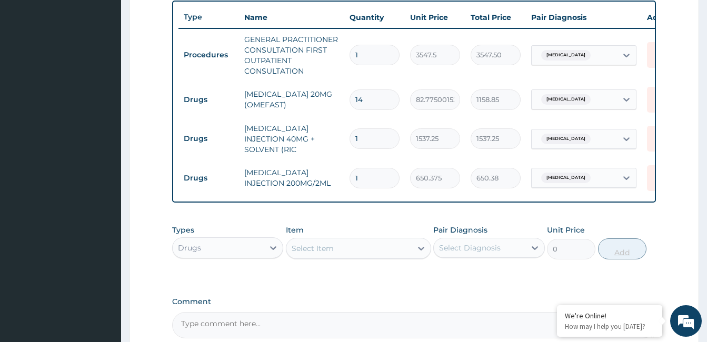
type input "0.00"
type input "2"
type input "1300.75"
type input "2"
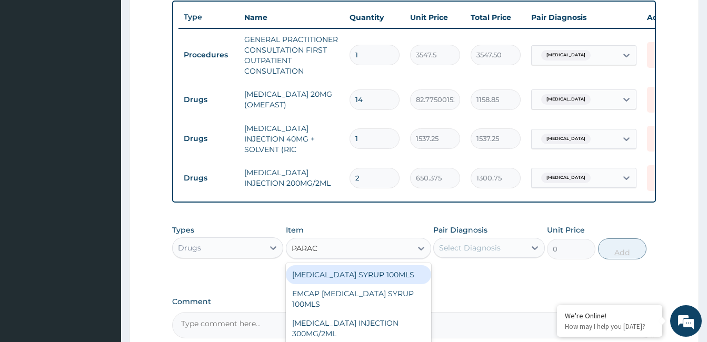
type input "PARACE"
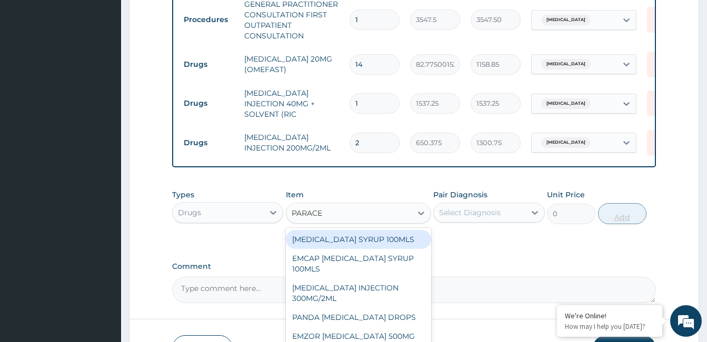
scroll to position [455, 0]
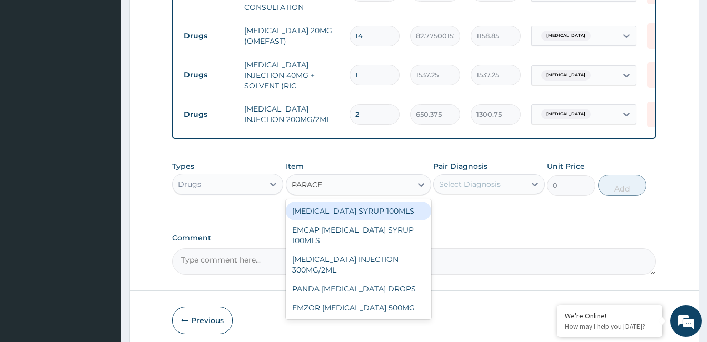
click at [345, 272] on div "PARACETAMOL INJECTION 300MG/2ML" at bounding box center [358, 264] width 145 height 29
type input "260.1499938964844"
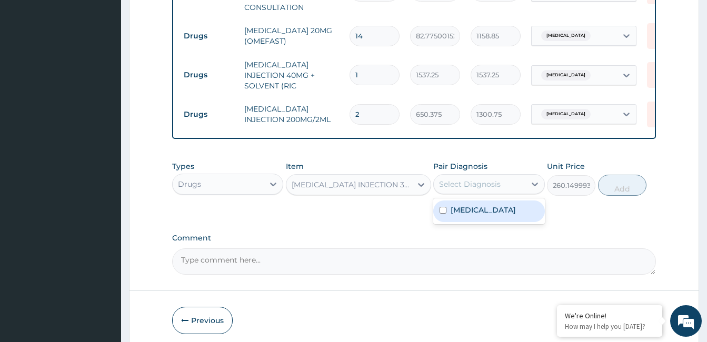
click at [478, 215] on label "Peptic ulcer" at bounding box center [483, 210] width 65 height 11
checkbox input "true"
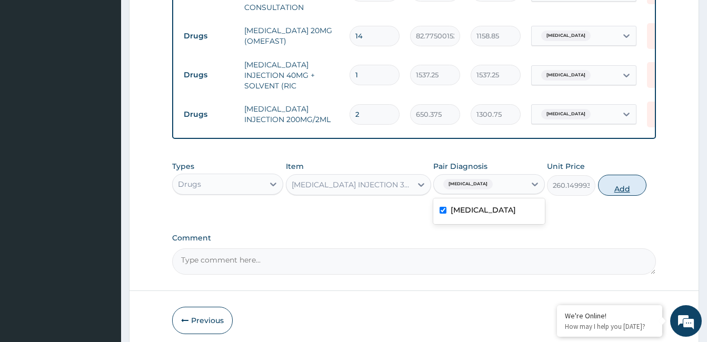
click at [617, 188] on button "Add" at bounding box center [622, 185] width 48 height 21
type input "0"
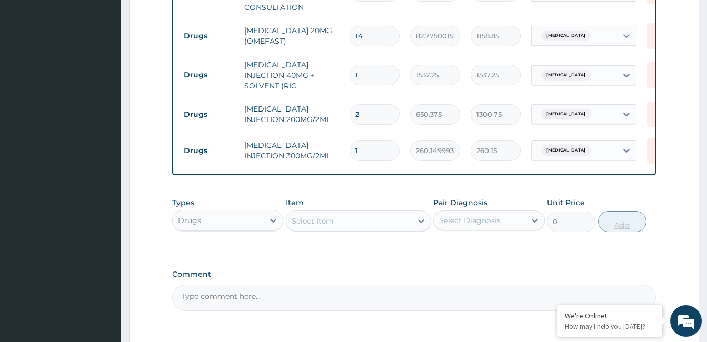
type input "0.00"
type input "2"
type input "520.30"
type input "2"
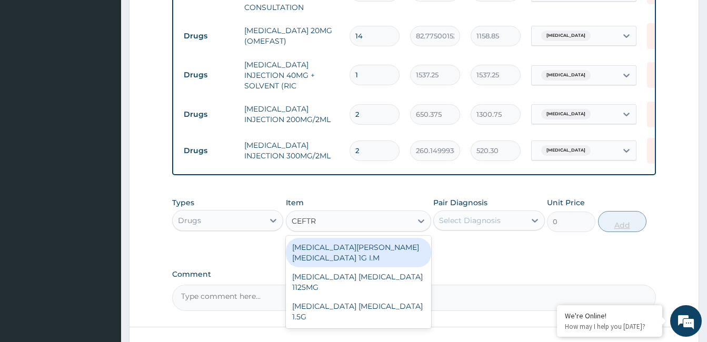
type input "CEFTRI"
click at [356, 262] on div "ROCEPHIN CEFTRIAXONE 1G I.M" at bounding box center [358, 252] width 145 height 29
type input "8277.5"
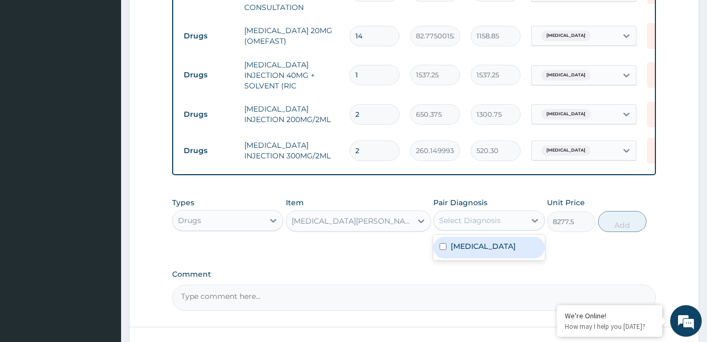
click at [473, 252] on label "Peptic ulcer" at bounding box center [483, 246] width 65 height 11
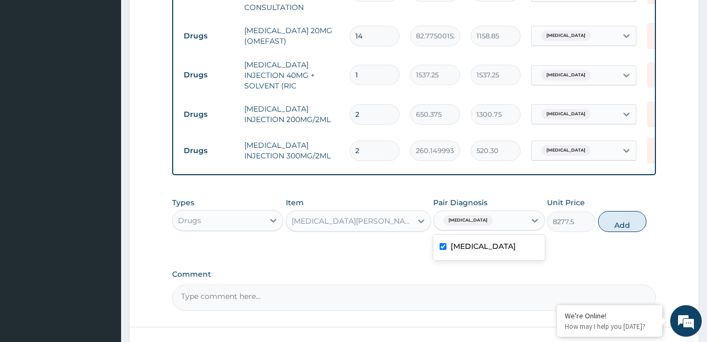
click at [468, 250] on label "Peptic ulcer" at bounding box center [483, 246] width 65 height 11
checkbox input "false"
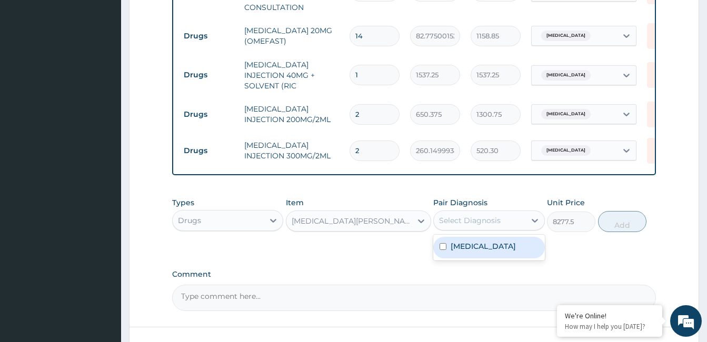
click at [474, 252] on label "Peptic ulcer" at bounding box center [483, 246] width 65 height 11
checkbox input "true"
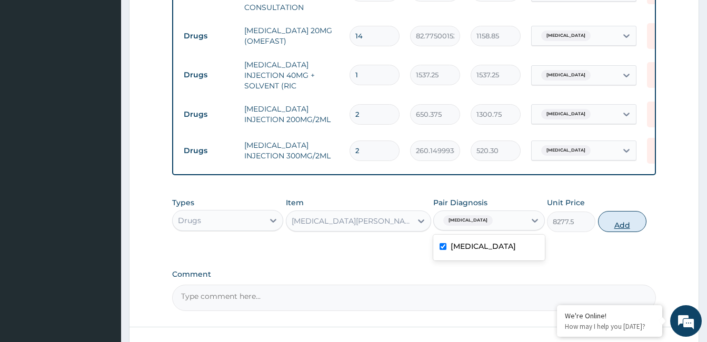
click at [622, 232] on button "Add" at bounding box center [622, 221] width 48 height 21
type input "0"
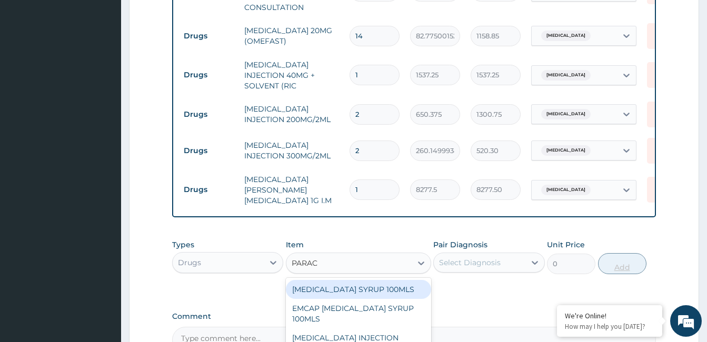
type input "PARACE"
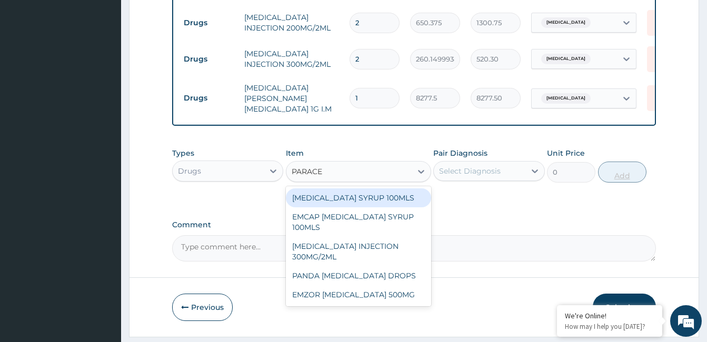
scroll to position [560, 0]
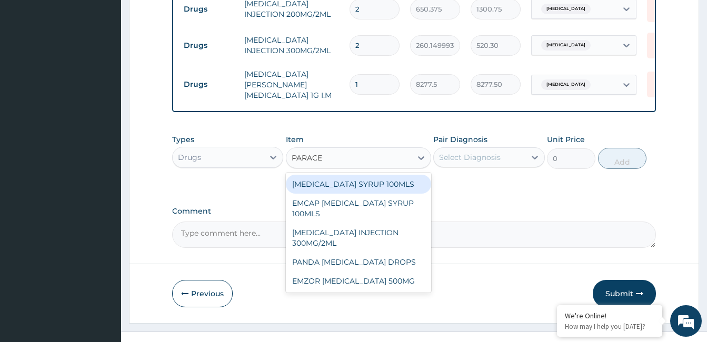
click at [371, 284] on div "EMZOR PARACETAMOL 500MG" at bounding box center [358, 281] width 145 height 19
type input "23.64999961853027"
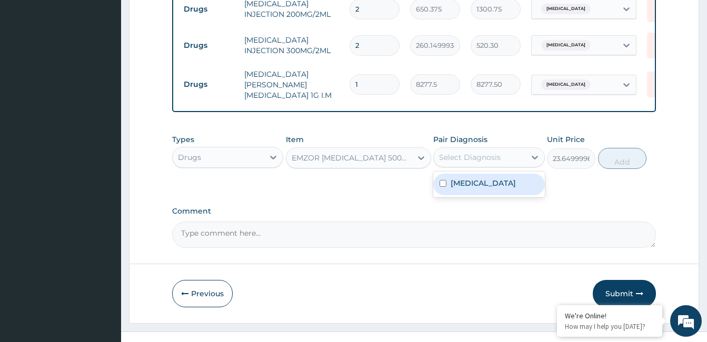
click at [475, 183] on label "Peptic ulcer" at bounding box center [483, 183] width 65 height 11
checkbox input "true"
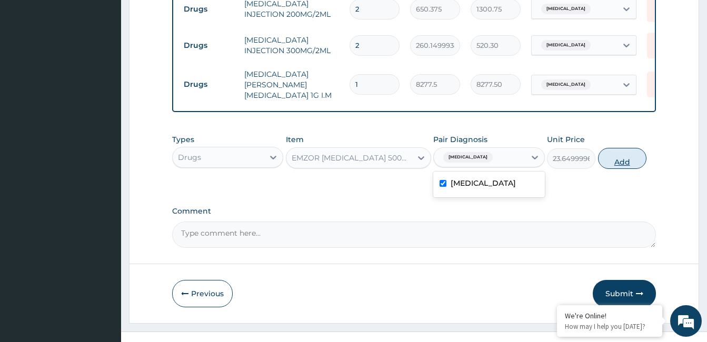
click at [610, 155] on button "Add" at bounding box center [622, 158] width 48 height 21
type input "0"
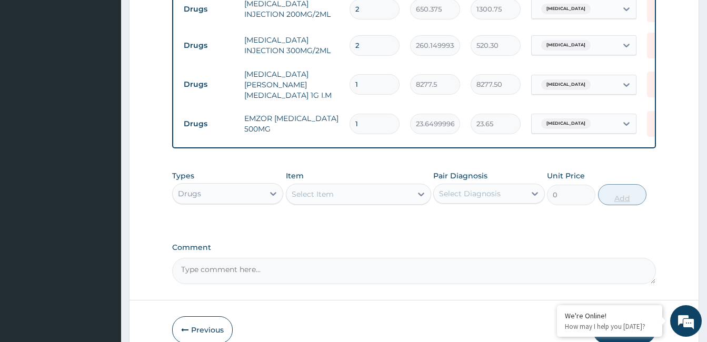
type input "18"
type input "425.70"
type input "18"
click at [349, 180] on div "Item Select Item" at bounding box center [358, 188] width 145 height 35
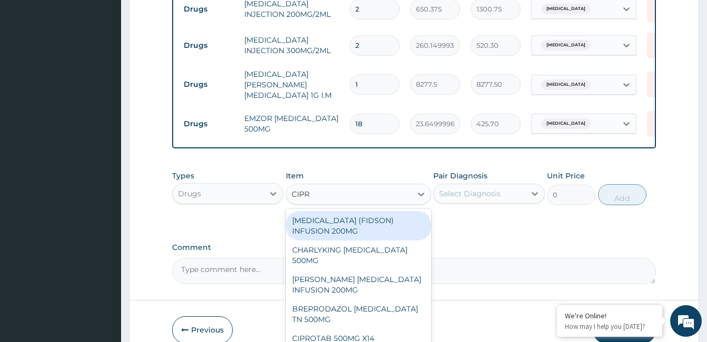
type input "CIPRO"
click at [358, 257] on div "CHARLYKING CIPROFLOXACIN 500MG" at bounding box center [358, 255] width 145 height 29
type input "177.375"
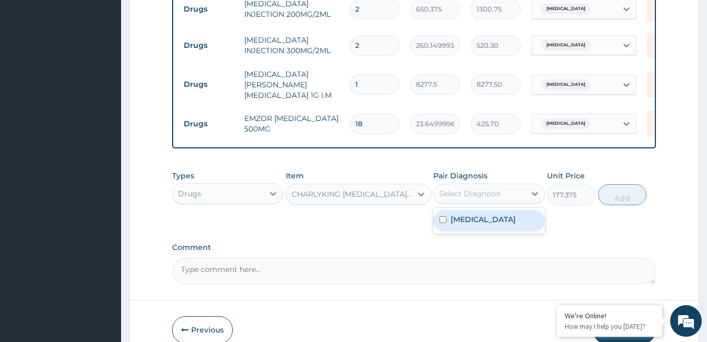
click at [486, 221] on label "Peptic ulcer" at bounding box center [483, 219] width 65 height 11
checkbox input "true"
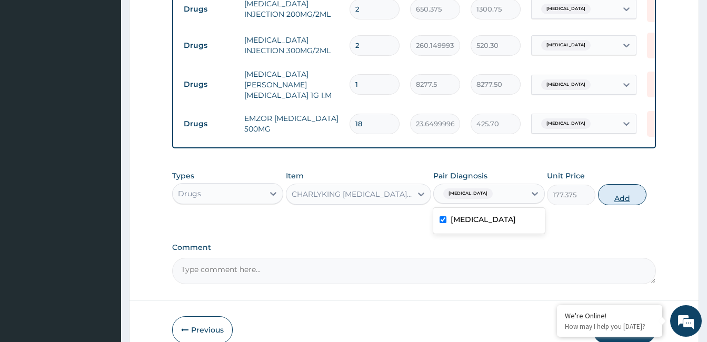
click at [627, 188] on button "Add" at bounding box center [622, 194] width 48 height 21
type input "0"
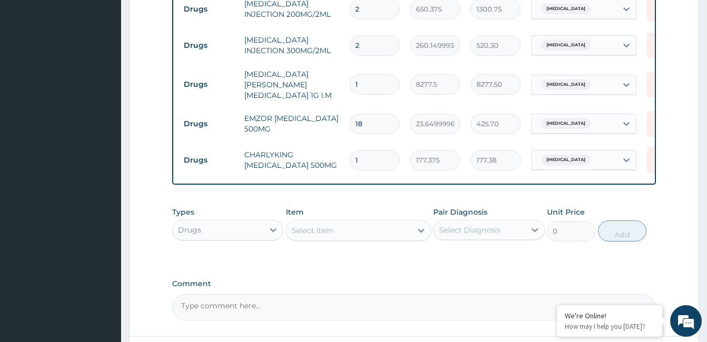
click at [376, 157] on input "1" at bounding box center [375, 160] width 50 height 21
type input "10"
type input "1773.75"
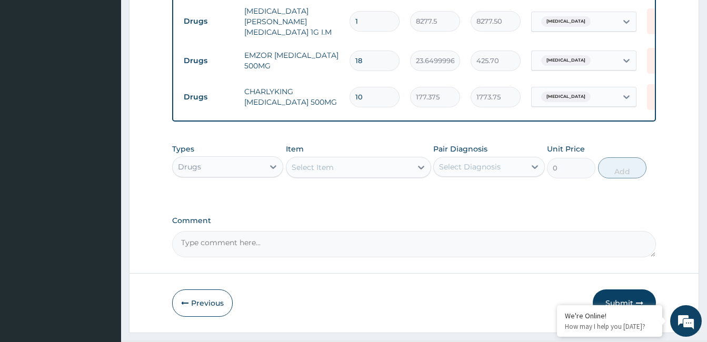
scroll to position [651, 0]
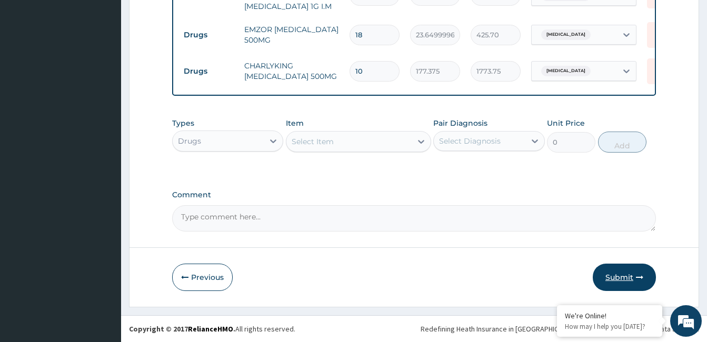
click at [628, 280] on button "Submit" at bounding box center [624, 277] width 63 height 27
